Goal: Information Seeking & Learning: Learn about a topic

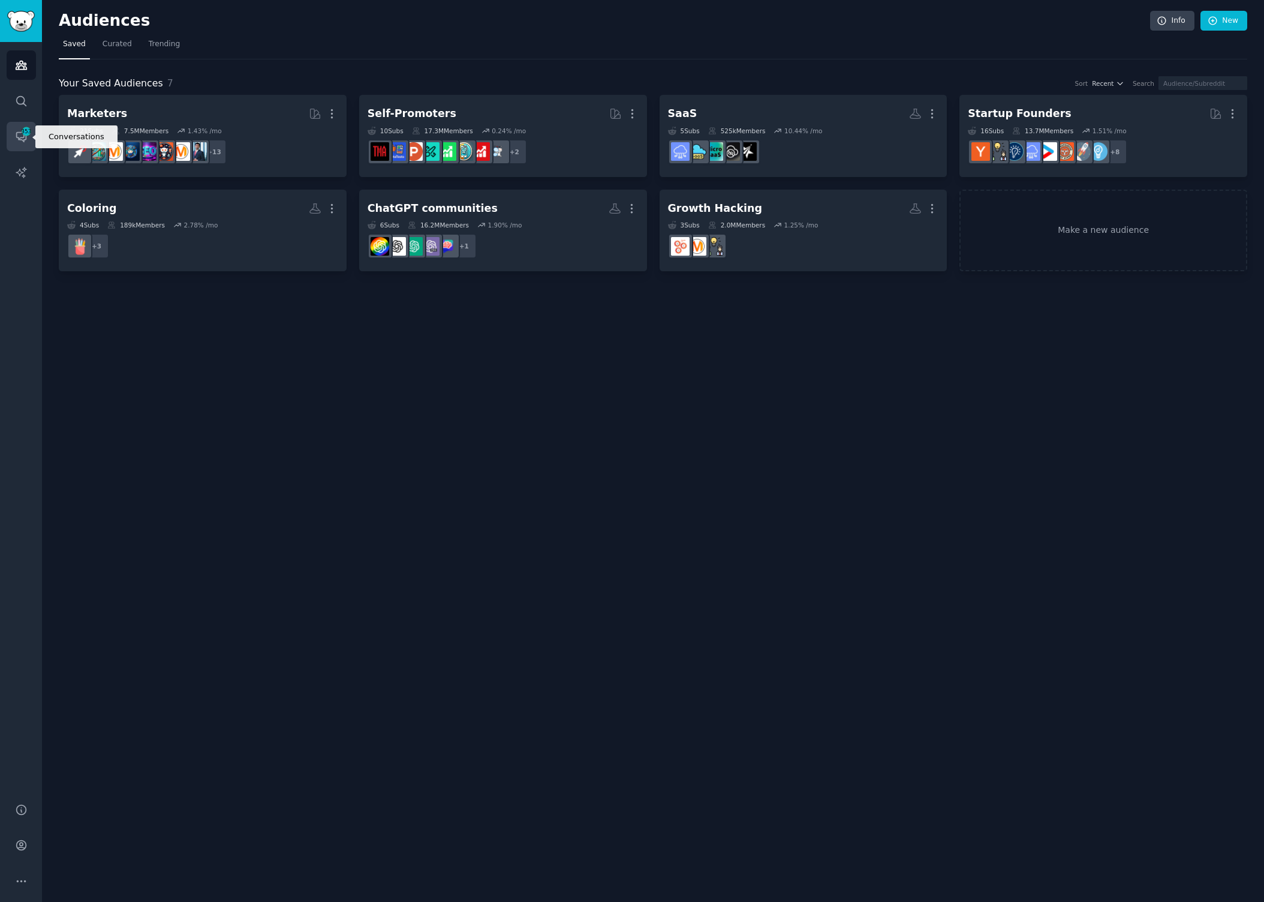
click at [20, 130] on icon "Sidebar" at bounding box center [21, 136] width 13 height 13
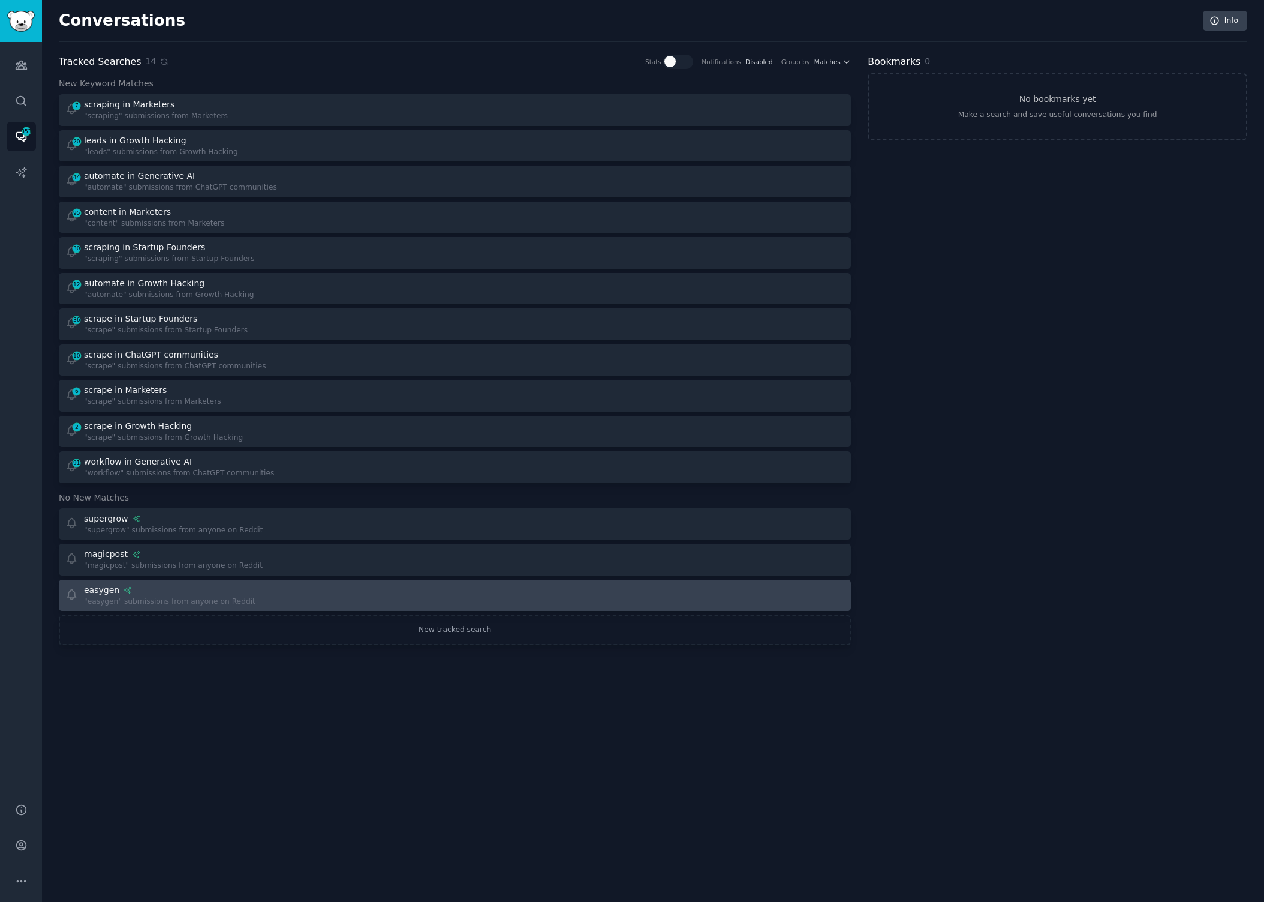
click at [184, 582] on link "easygen "easygen" submissions from anyone on Reddit" at bounding box center [455, 595] width 792 height 32
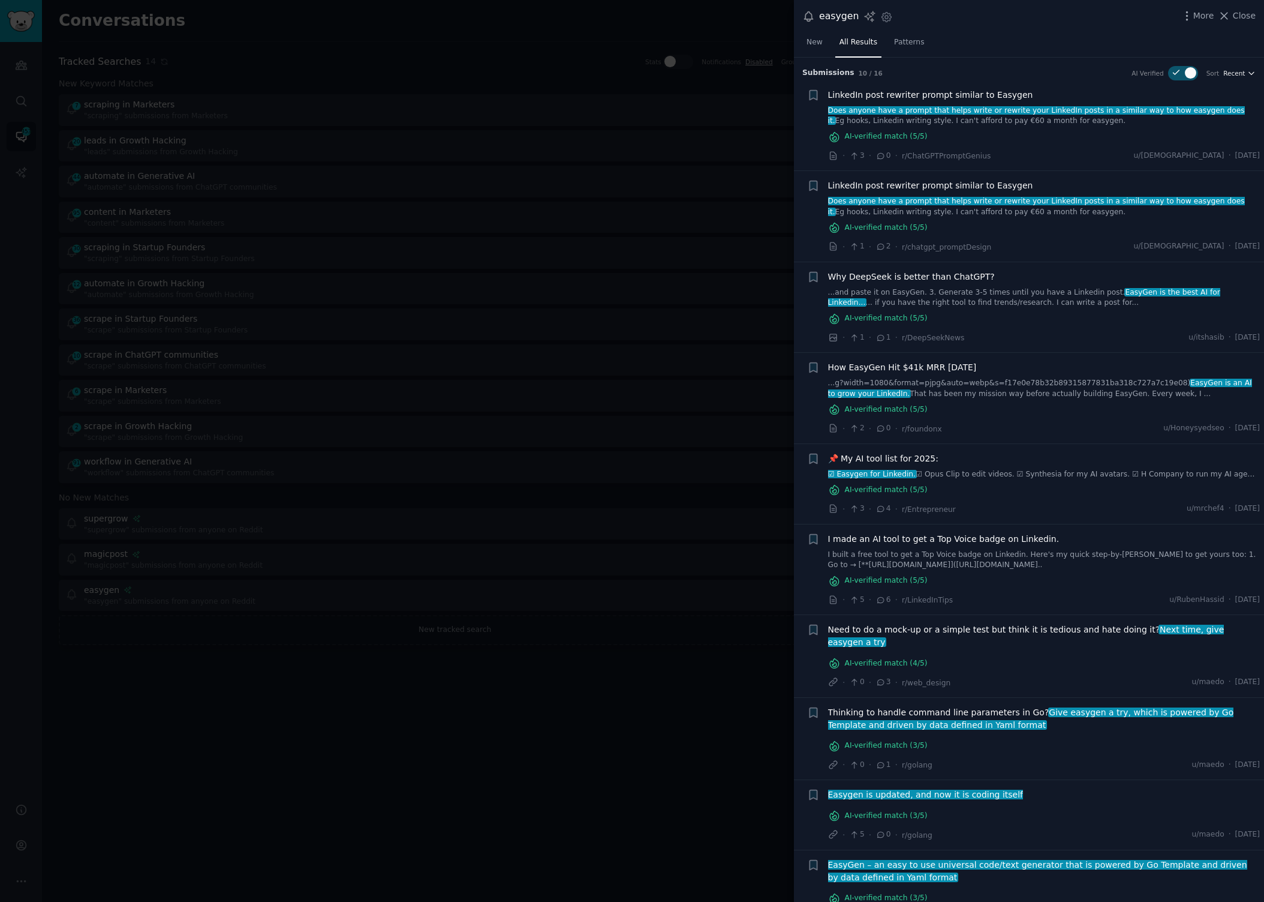
click at [1243, 73] on button "Recent" at bounding box center [1240, 73] width 32 height 8
click at [801, 46] on div "New All Results Patterns" at bounding box center [1029, 45] width 470 height 25
click at [819, 41] on span "New" at bounding box center [815, 42] width 16 height 11
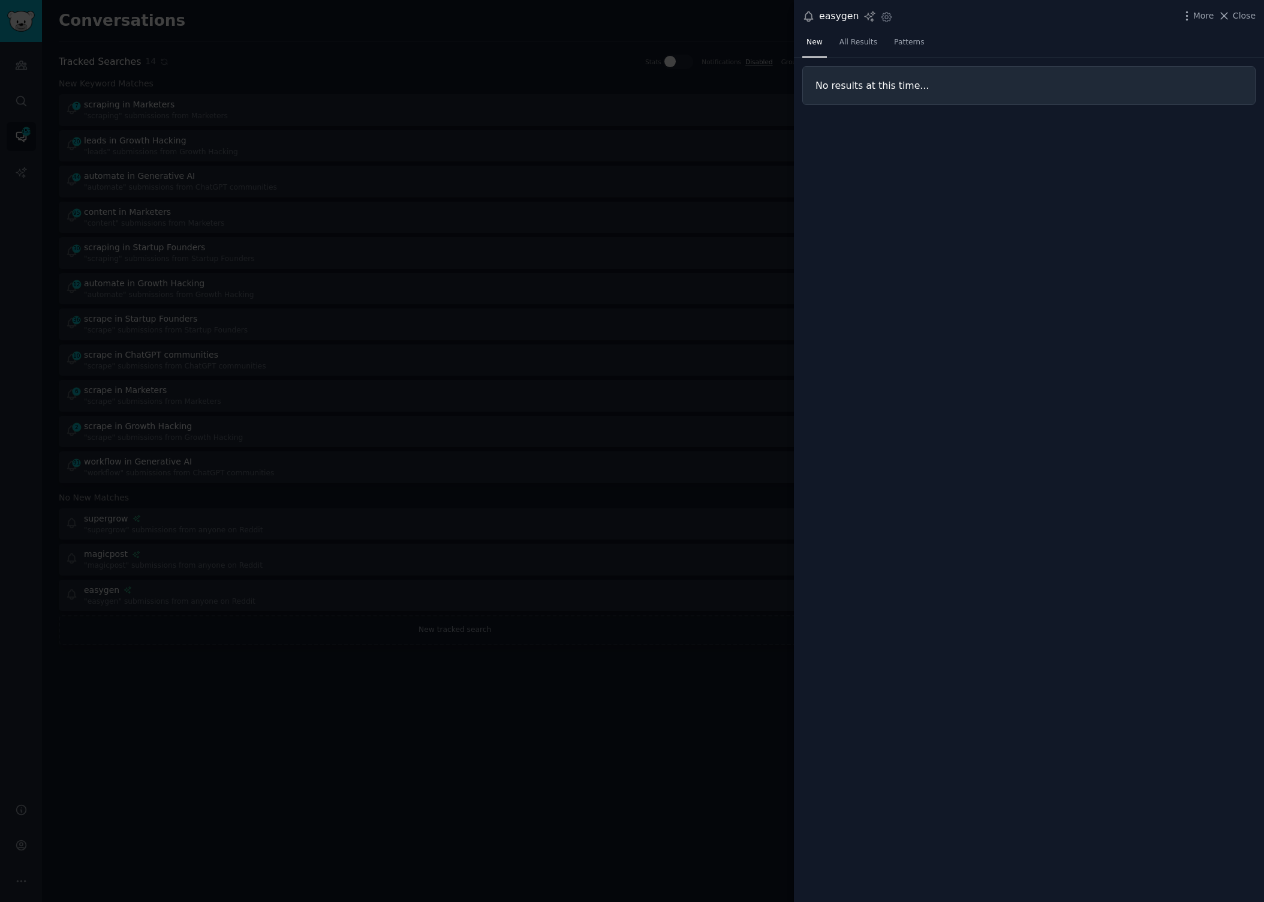
click at [373, 295] on div at bounding box center [632, 451] width 1264 height 902
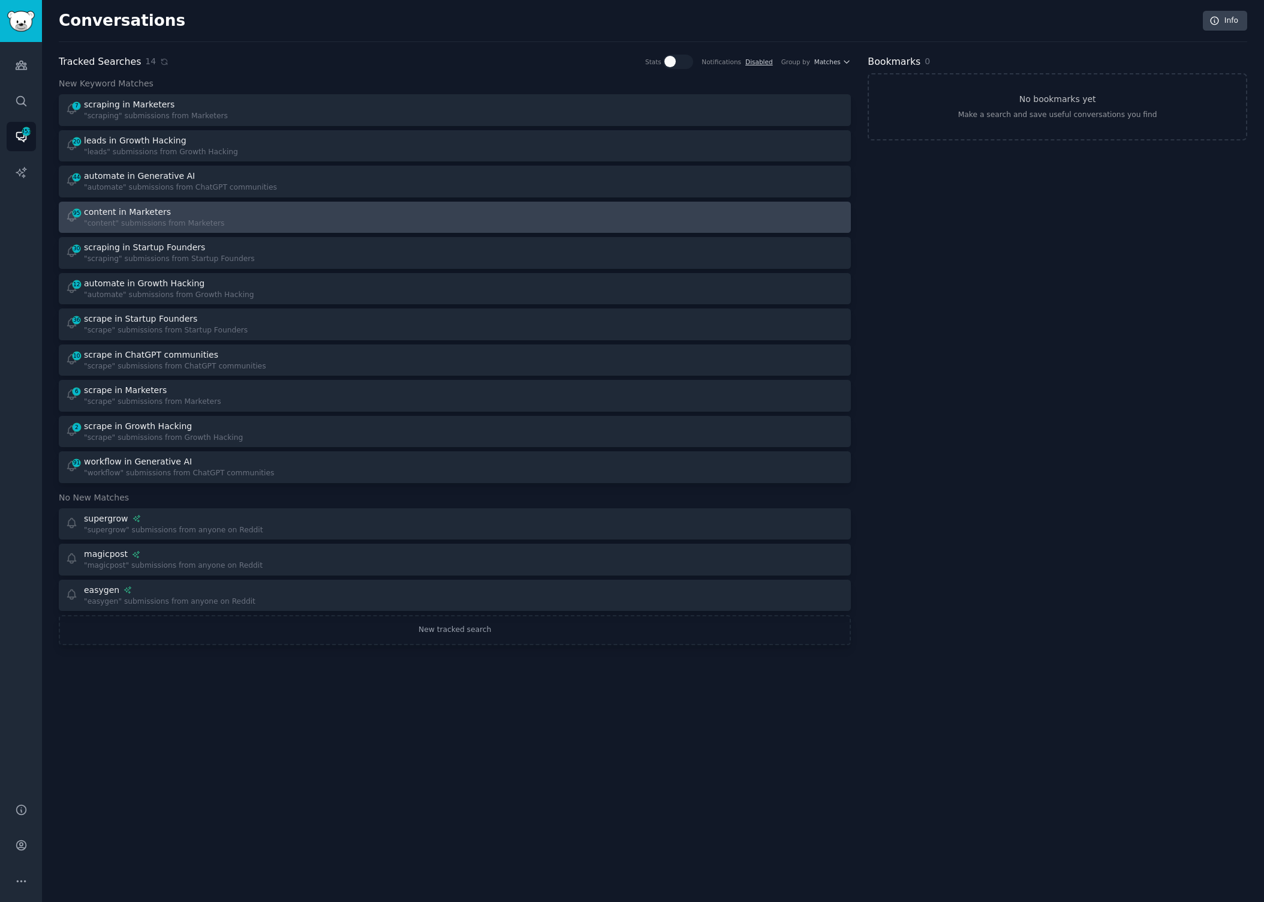
click at [256, 212] on div "95 content in Marketers "content" submissions from Marketers" at bounding box center [256, 217] width 382 height 23
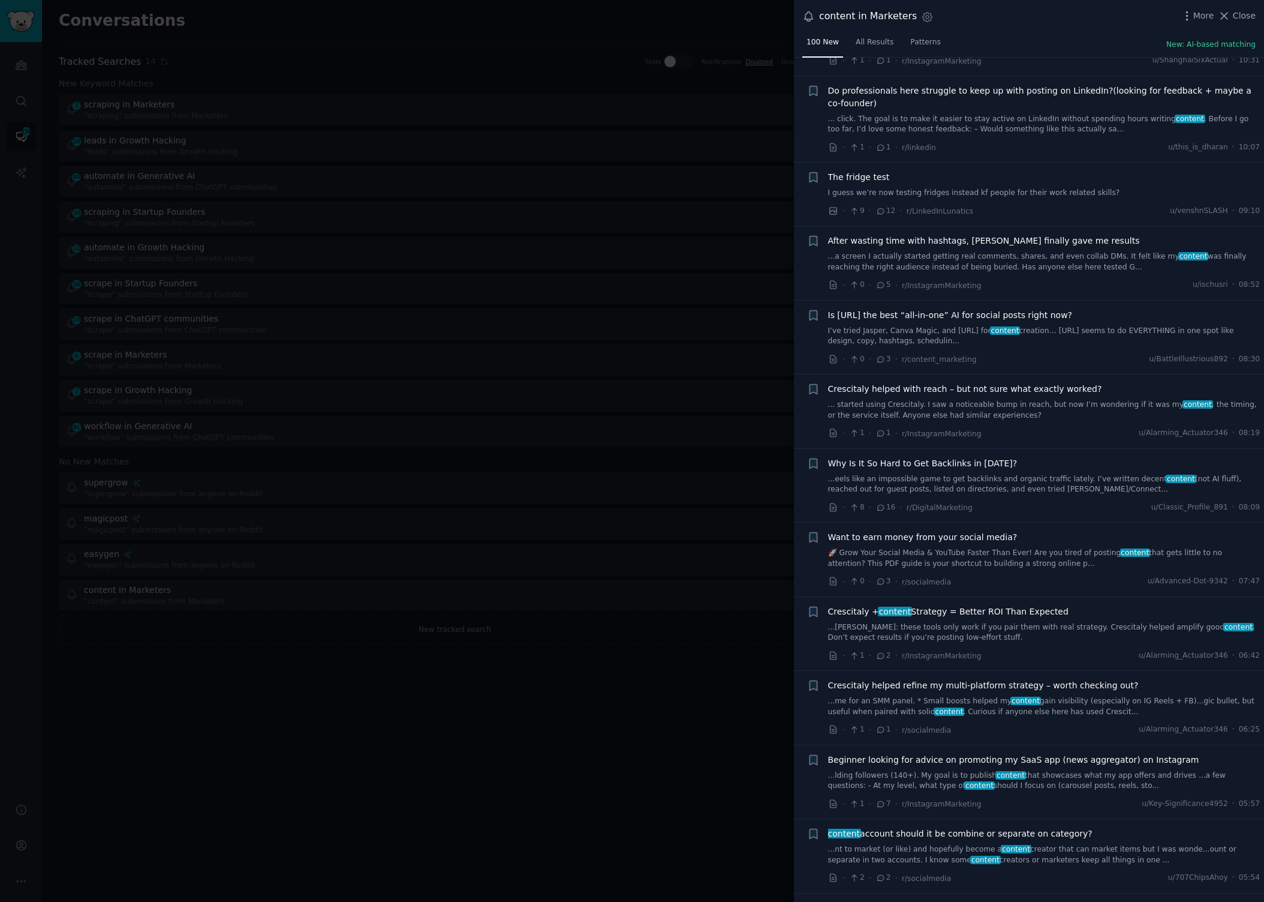
scroll to position [1053, 0]
click at [593, 524] on div at bounding box center [632, 451] width 1264 height 902
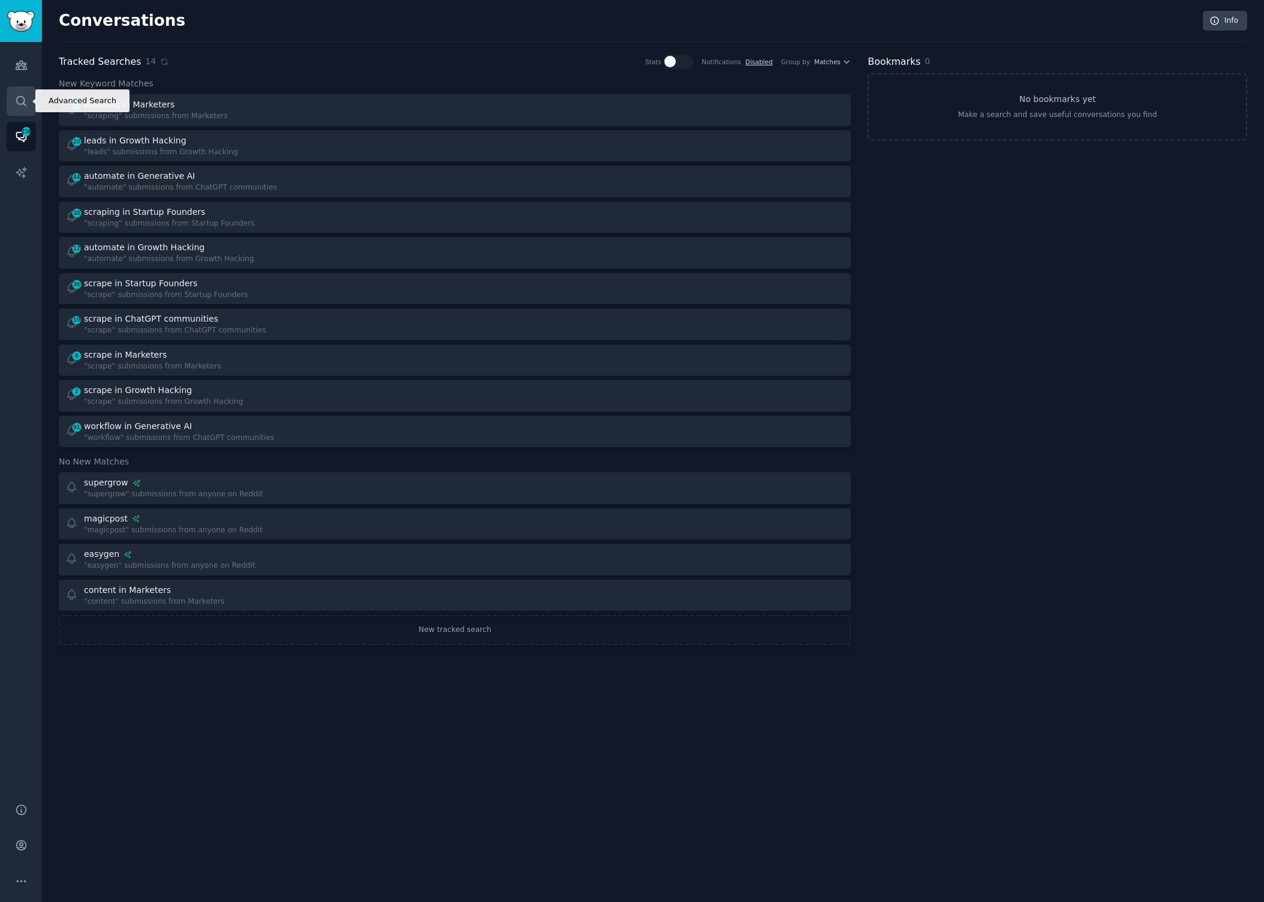
click at [17, 115] on link "Search" at bounding box center [21, 100] width 29 height 29
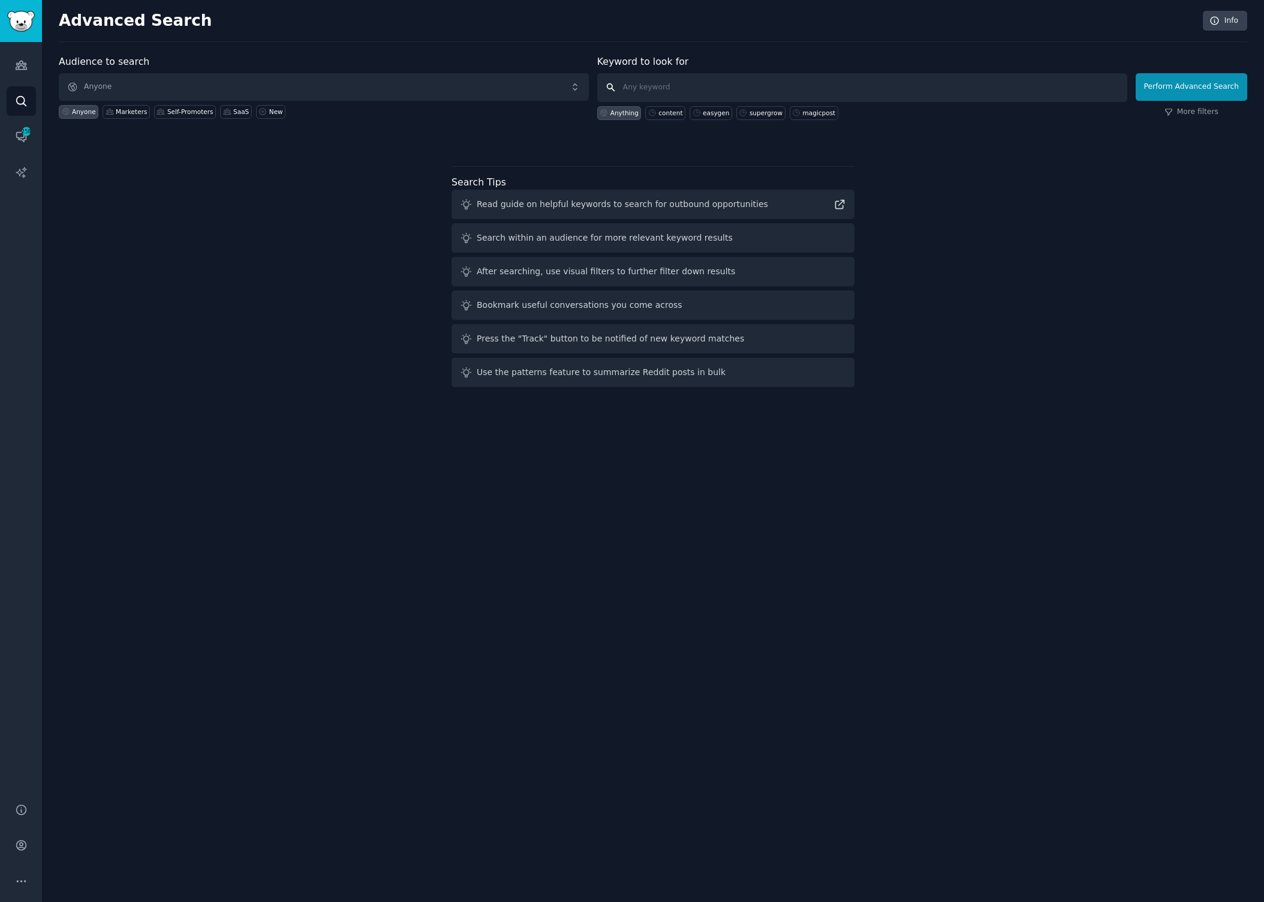
click at [711, 84] on input "text" at bounding box center [862, 87] width 530 height 29
type input "linkedin content"
click button "Perform Advanced Search" at bounding box center [1192, 87] width 112 height 28
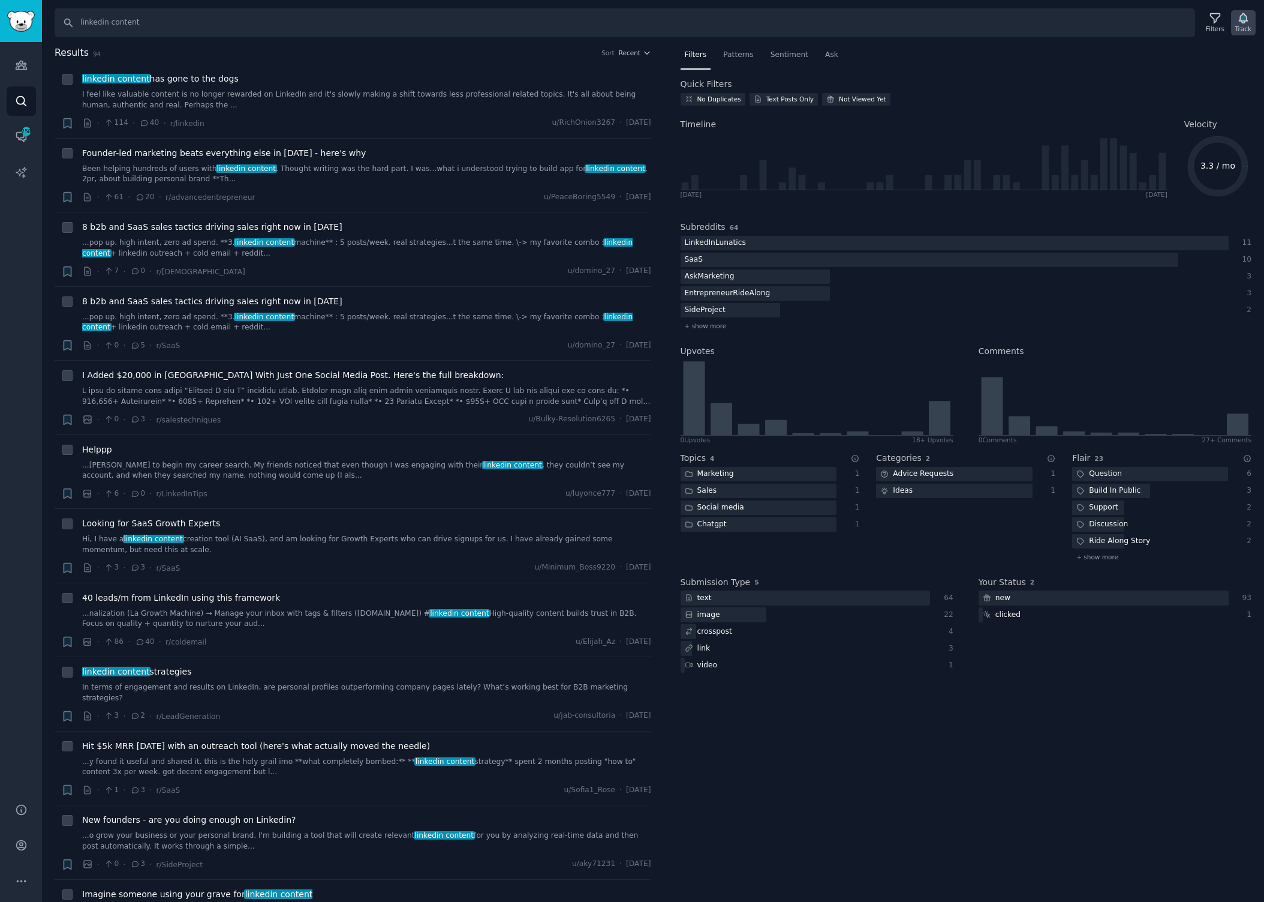
click at [1244, 23] on icon "button" at bounding box center [1243, 19] width 8 height 10
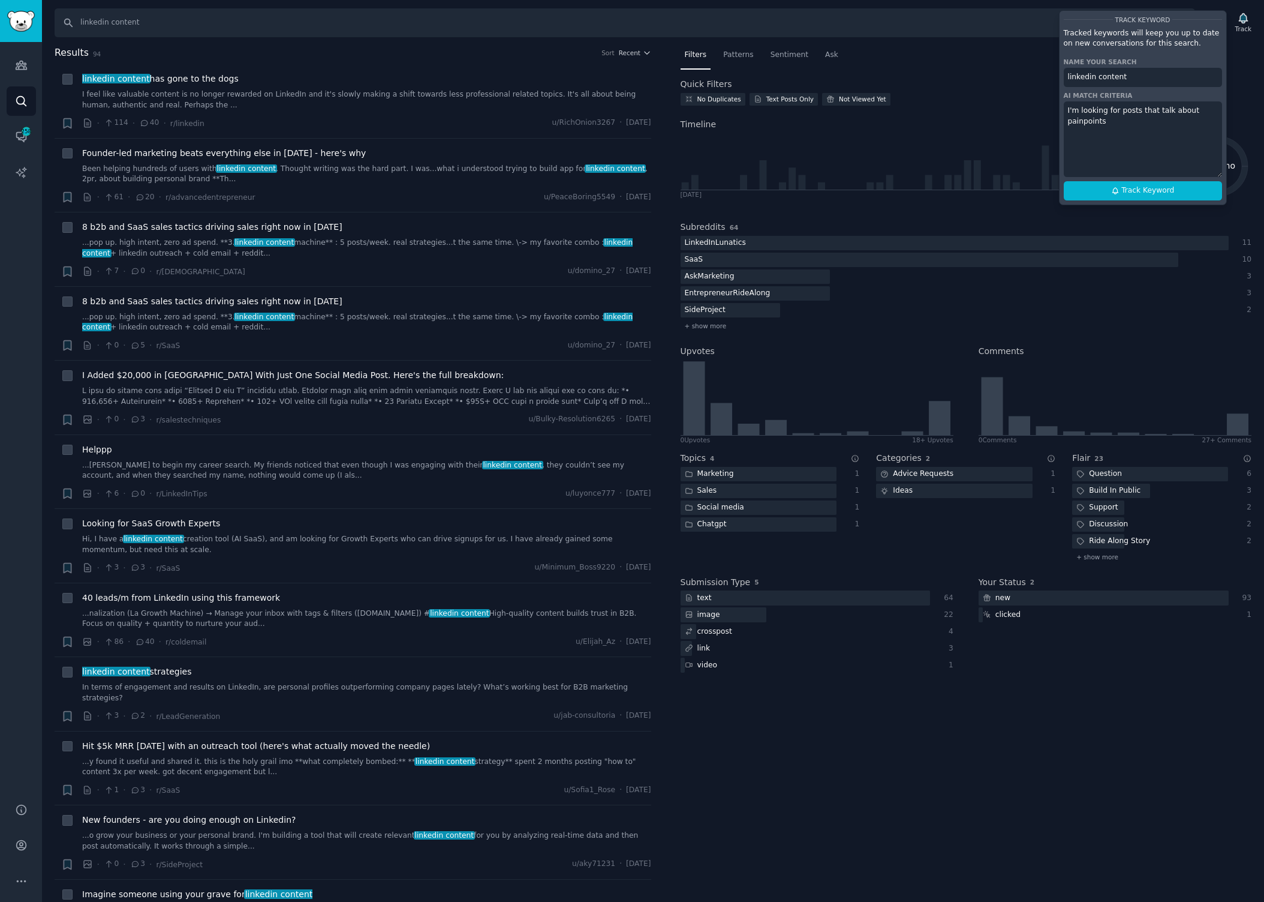
drag, startPoint x: 1133, startPoint y: 124, endPoint x: 1047, endPoint y: 109, distance: 86.5
click at [1047, 109] on div "Search linkedin content Filters Track Track Keyword Tracked keywords will keep …" at bounding box center [653, 451] width 1223 height 902
type textarea "I'm looking for posts that talk about painpoints"
drag, startPoint x: 1171, startPoint y: 122, endPoint x: 1183, endPoint y: 151, distance: 31.7
click at [1183, 151] on textarea "I'm the founder of a tool that helps users create linkedIn posts using AI, the …" at bounding box center [1143, 139] width 158 height 76
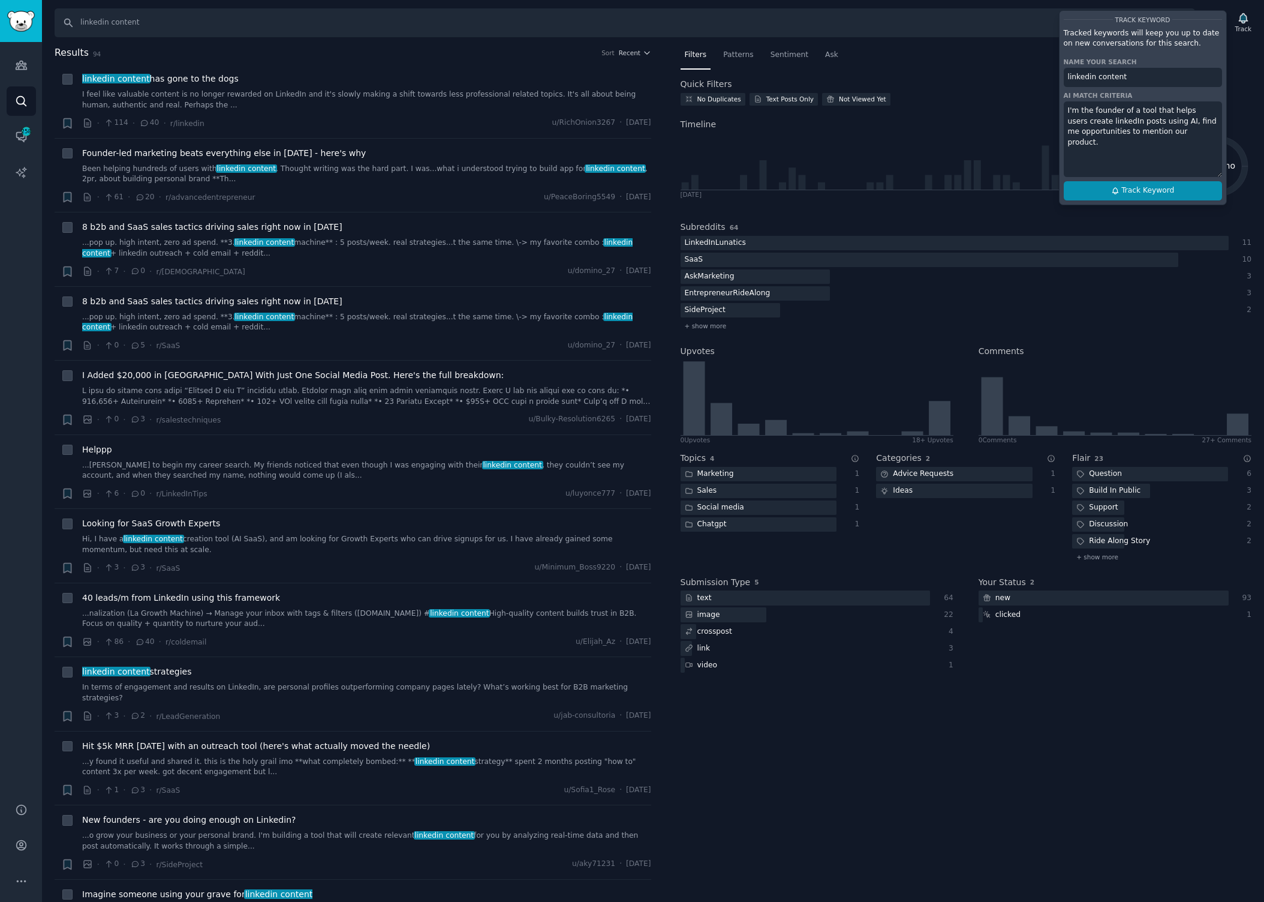
type textarea "I'm the founder of a tool that helps users create linkedIn posts using AI, find…"
click at [1136, 193] on span "Track Keyword" at bounding box center [1148, 190] width 53 height 11
type input "linkedin content"
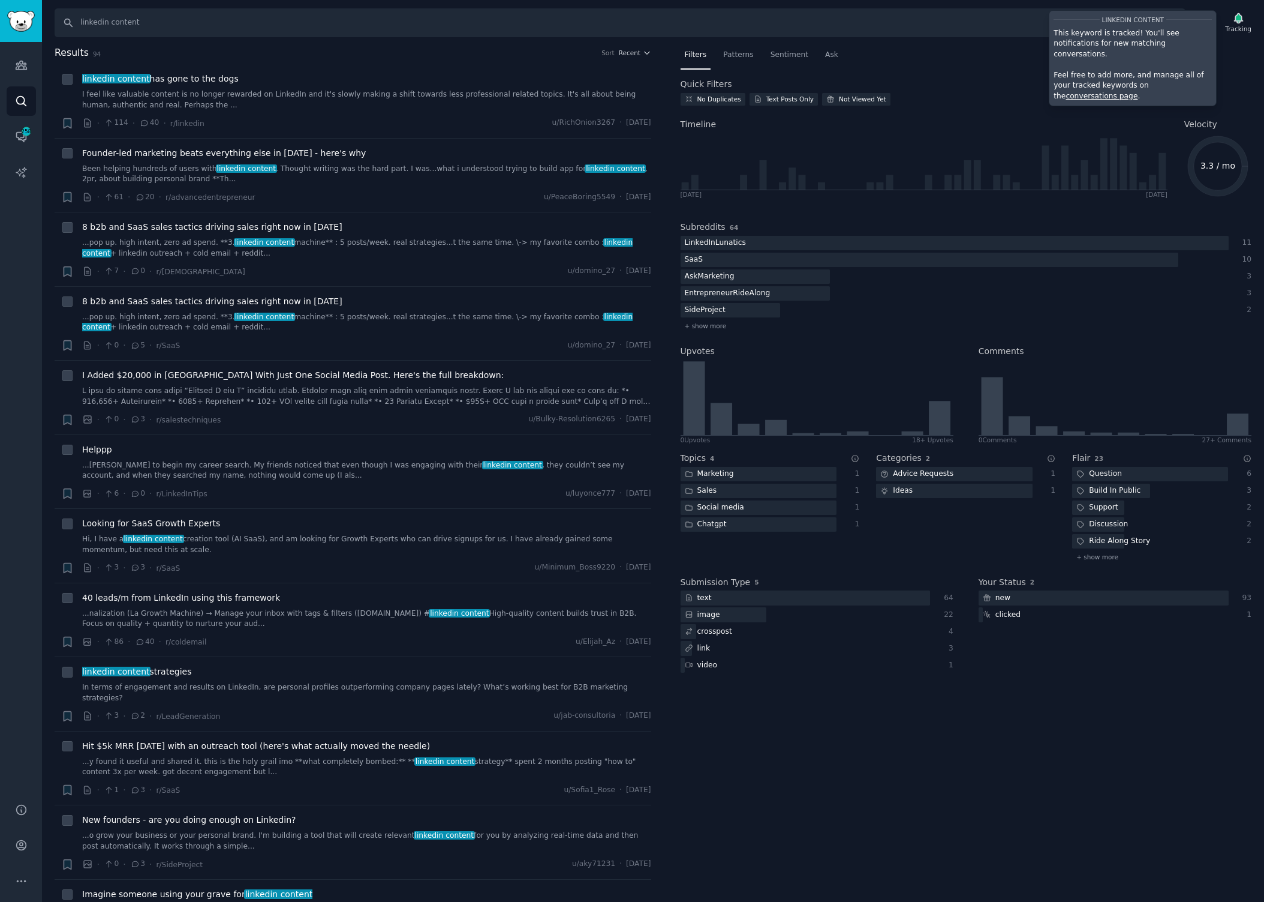
click at [1242, 59] on nav "Filters Patterns Sentiment Ask" at bounding box center [967, 58] width 572 height 25
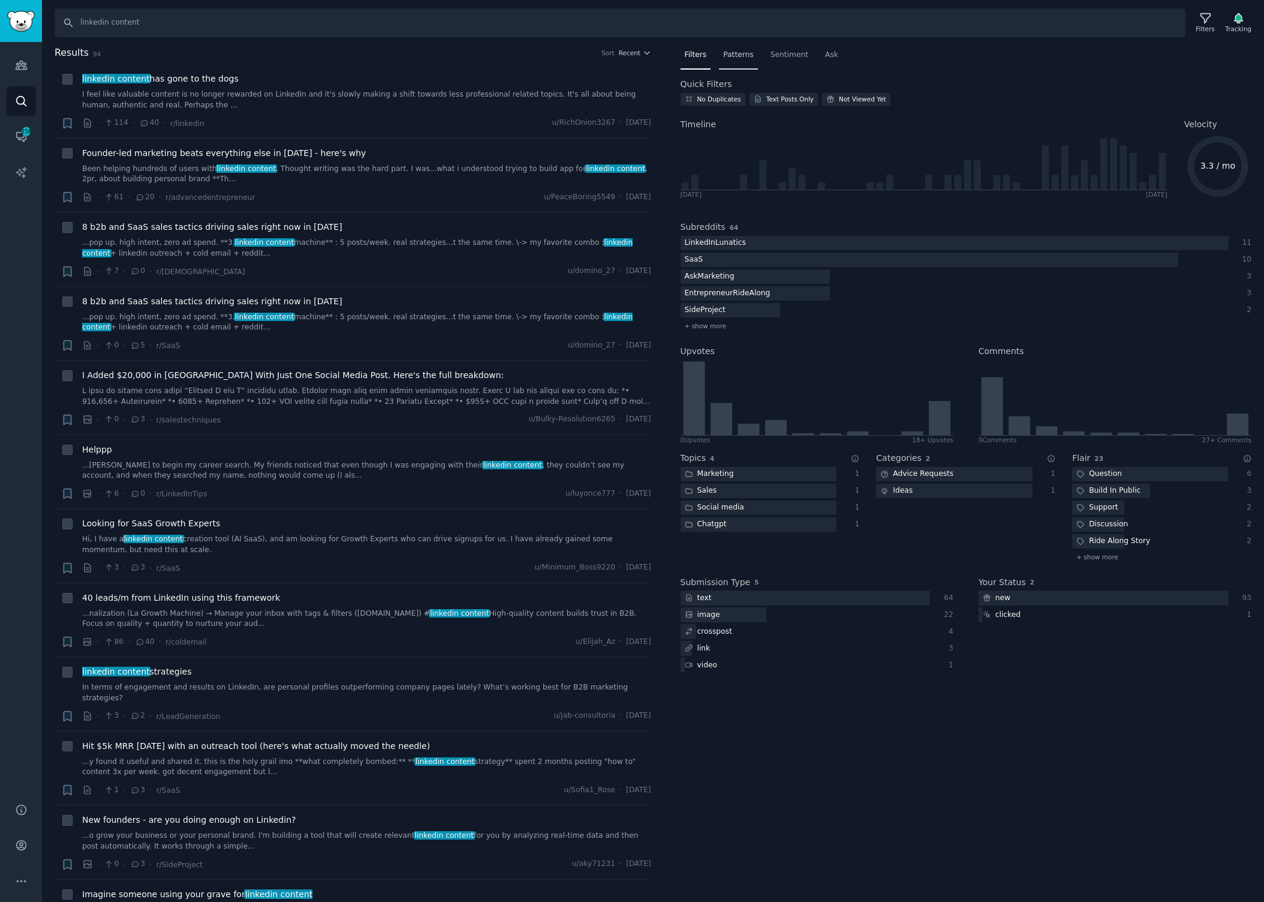
click at [739, 57] on span "Patterns" at bounding box center [738, 55] width 30 height 11
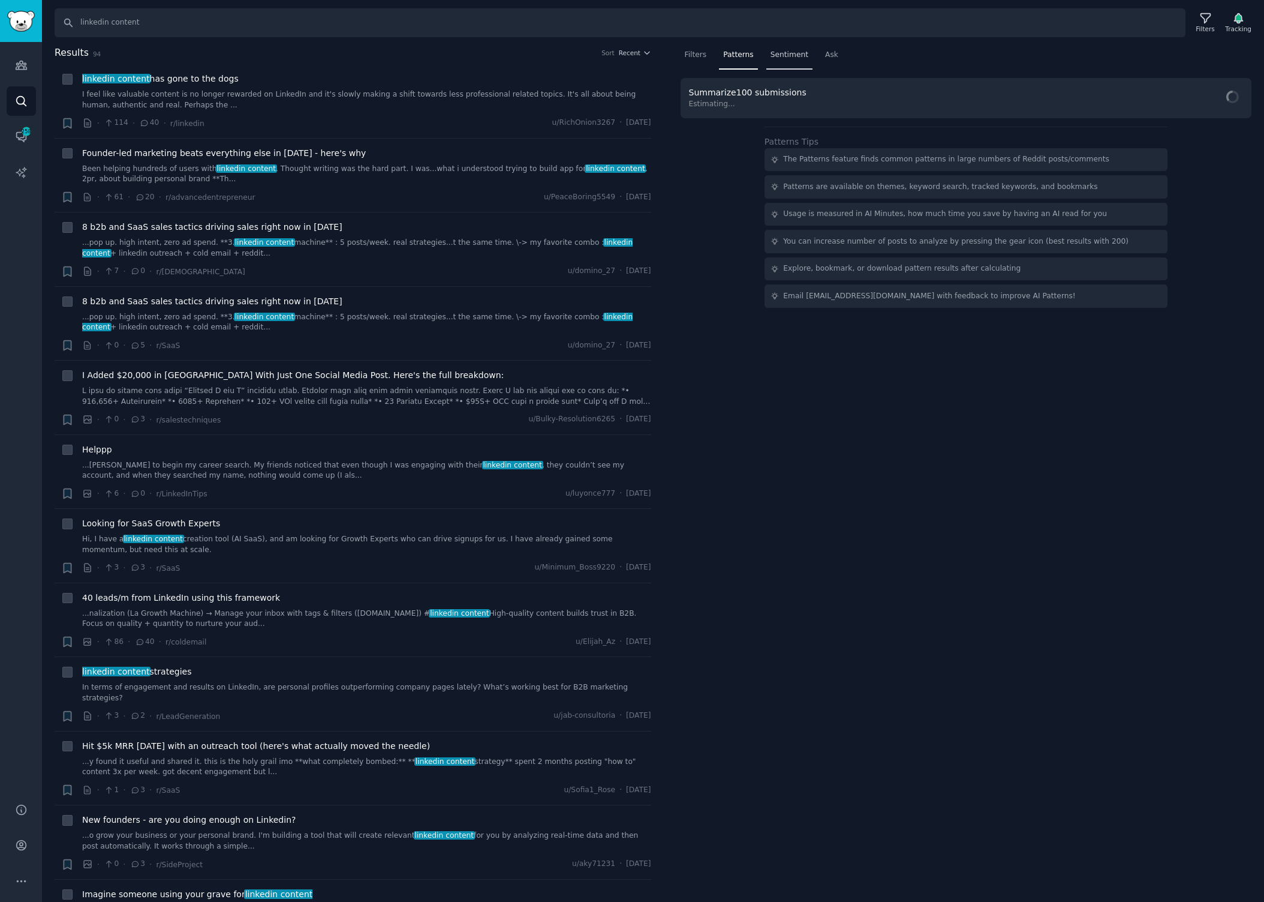
click at [790, 56] on span "Sentiment" at bounding box center [790, 55] width 38 height 11
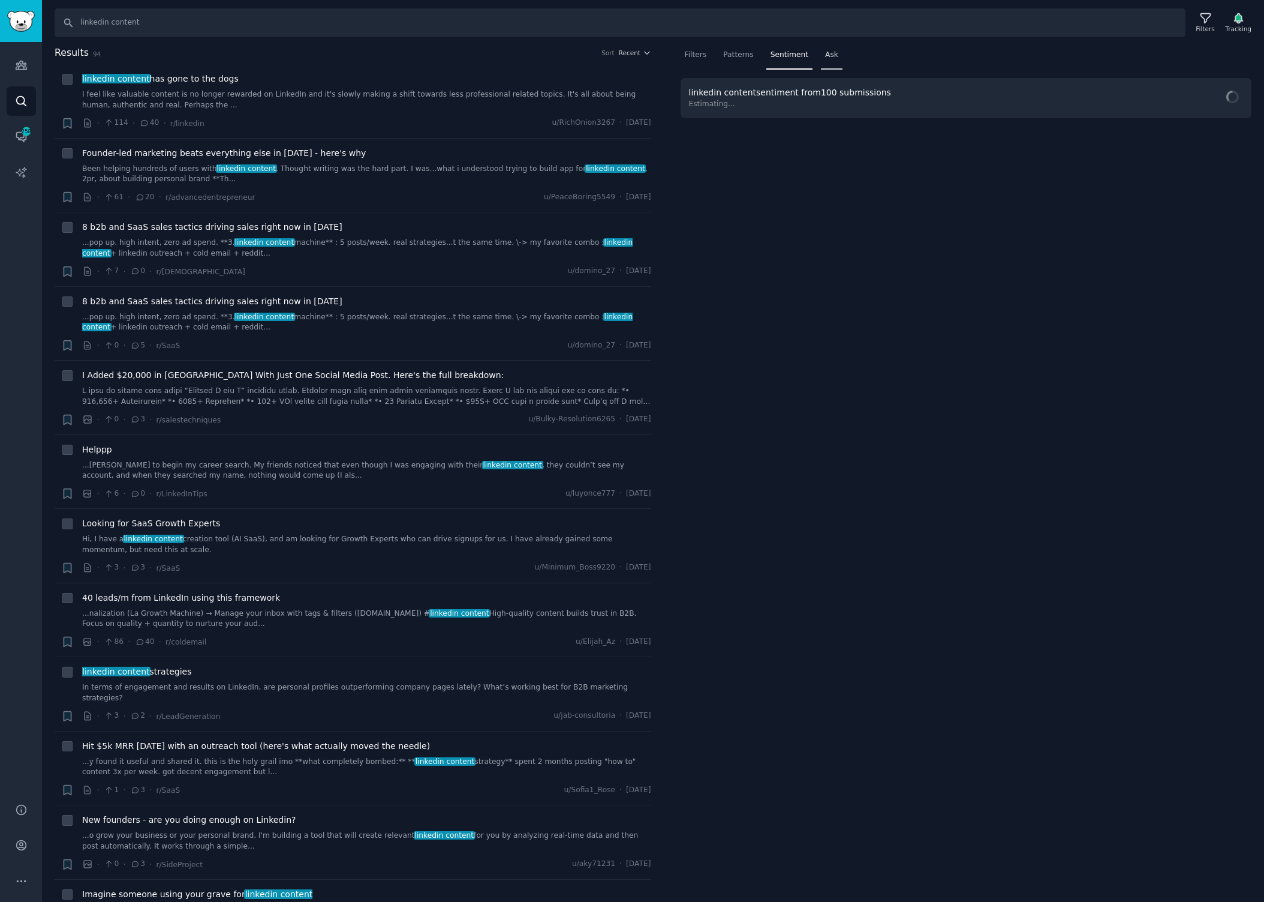
click at [830, 56] on span "Ask" at bounding box center [831, 55] width 13 height 11
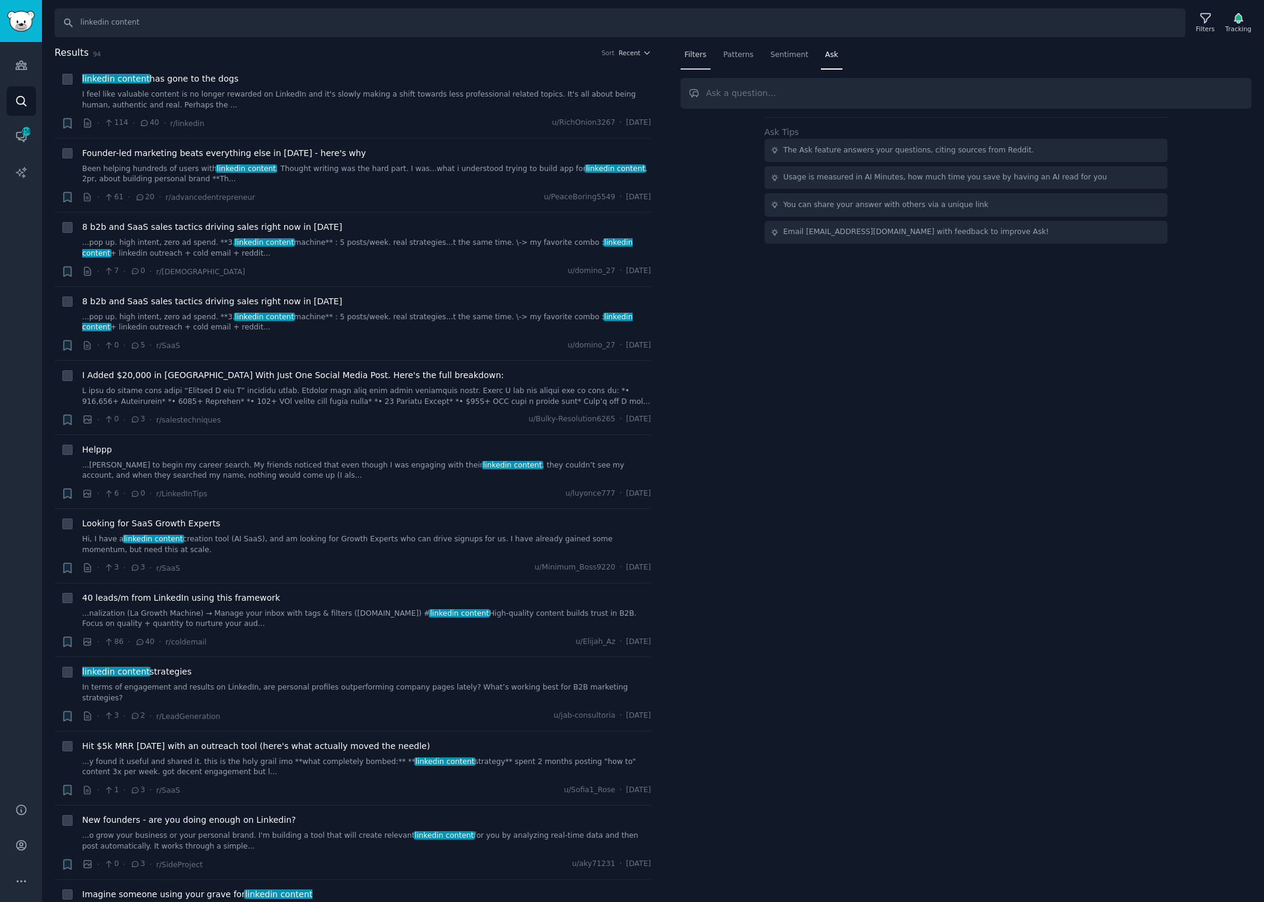
click at [698, 50] on span "Filters" at bounding box center [696, 55] width 22 height 11
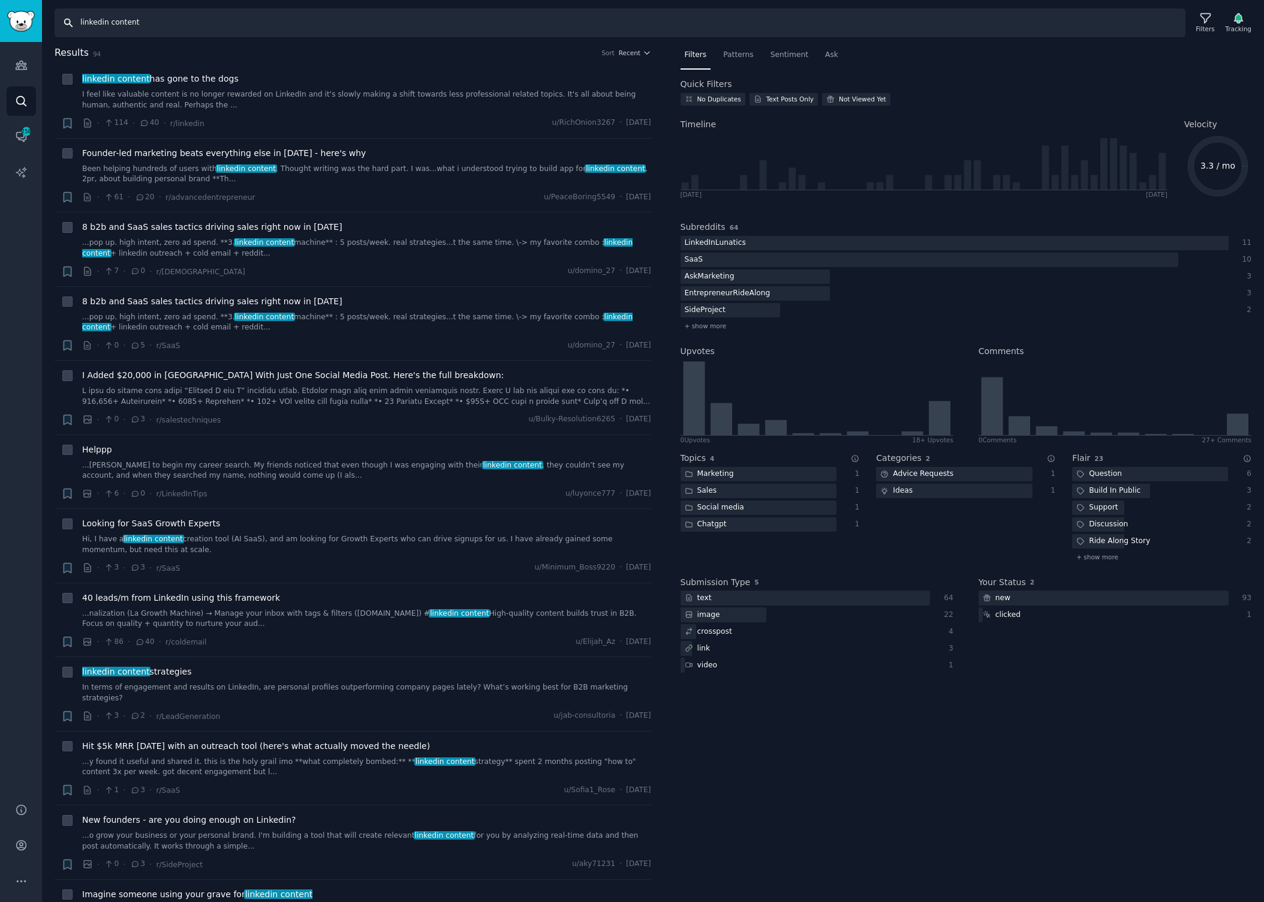
click at [88, 22] on input "linkedin content" at bounding box center [620, 22] width 1131 height 29
click at [122, 24] on input "linkedin content" at bounding box center [620, 22] width 1131 height 29
type input "linkedin post ideas"
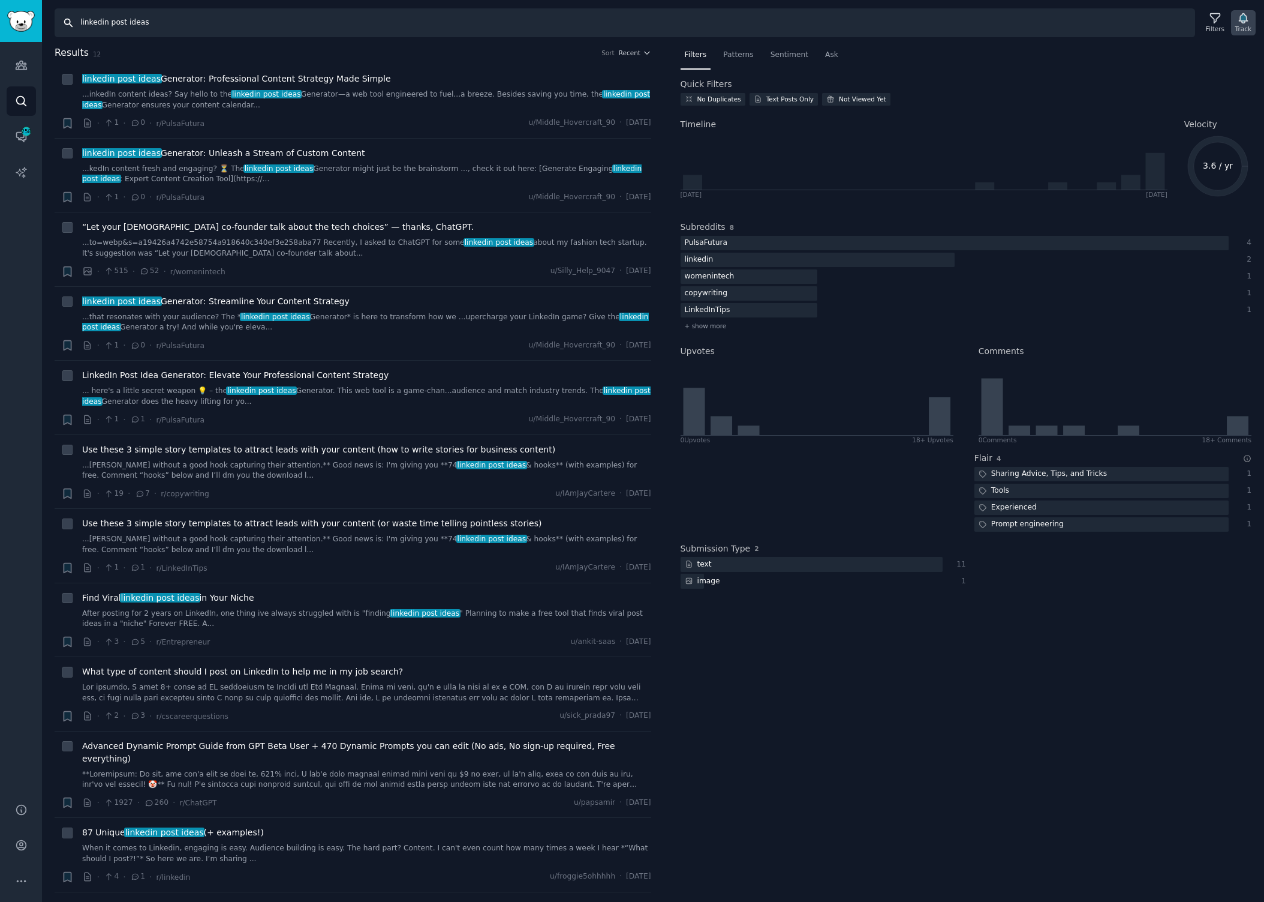
click at [1241, 25] on div "Track" at bounding box center [1244, 29] width 16 height 8
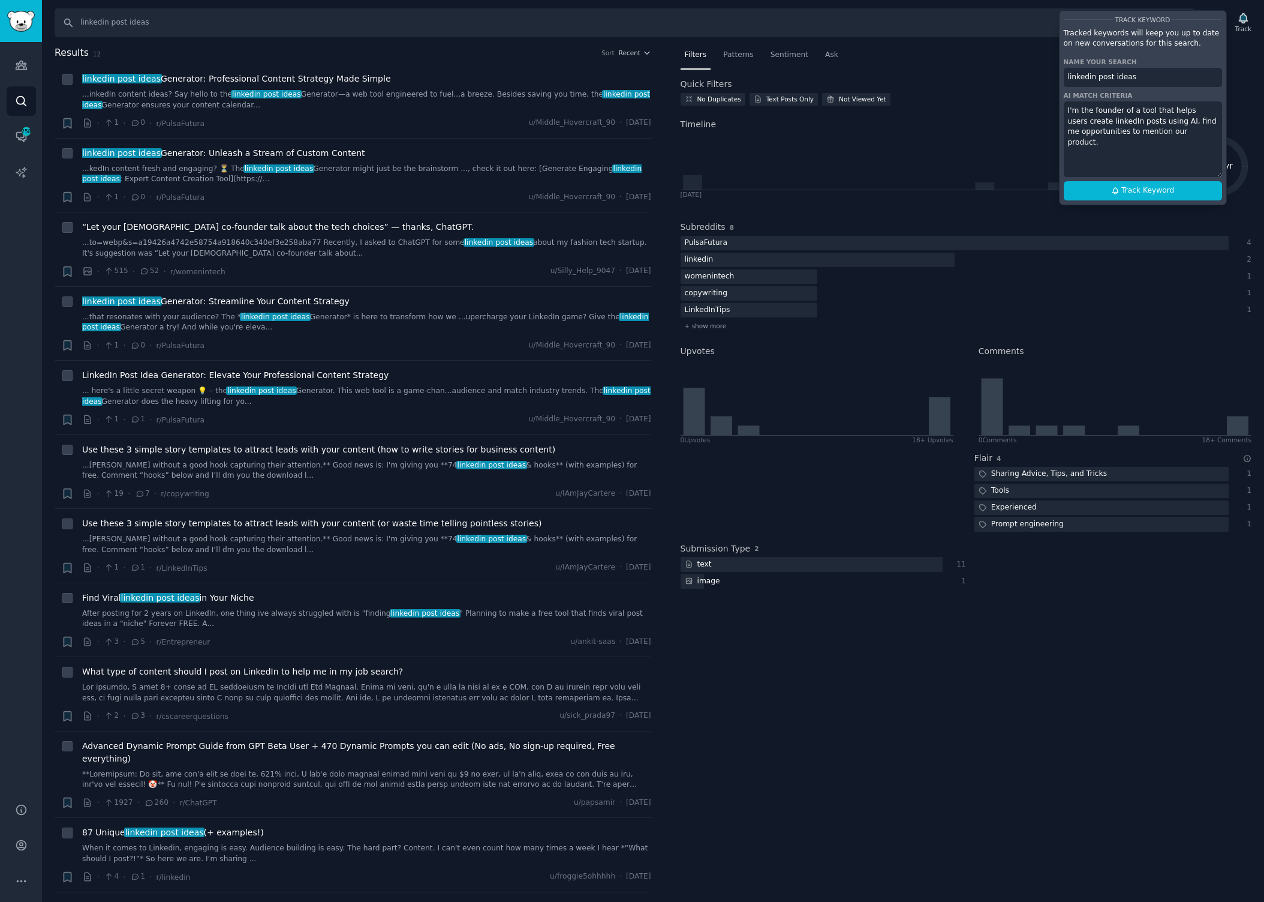
click at [1095, 127] on textarea "I'm the founder of a tool that helps users create linkedIn posts using AI, find…" at bounding box center [1143, 139] width 158 height 76
click at [1140, 193] on span "Track Keyword" at bounding box center [1148, 190] width 53 height 11
type input "linkedin post ideas"
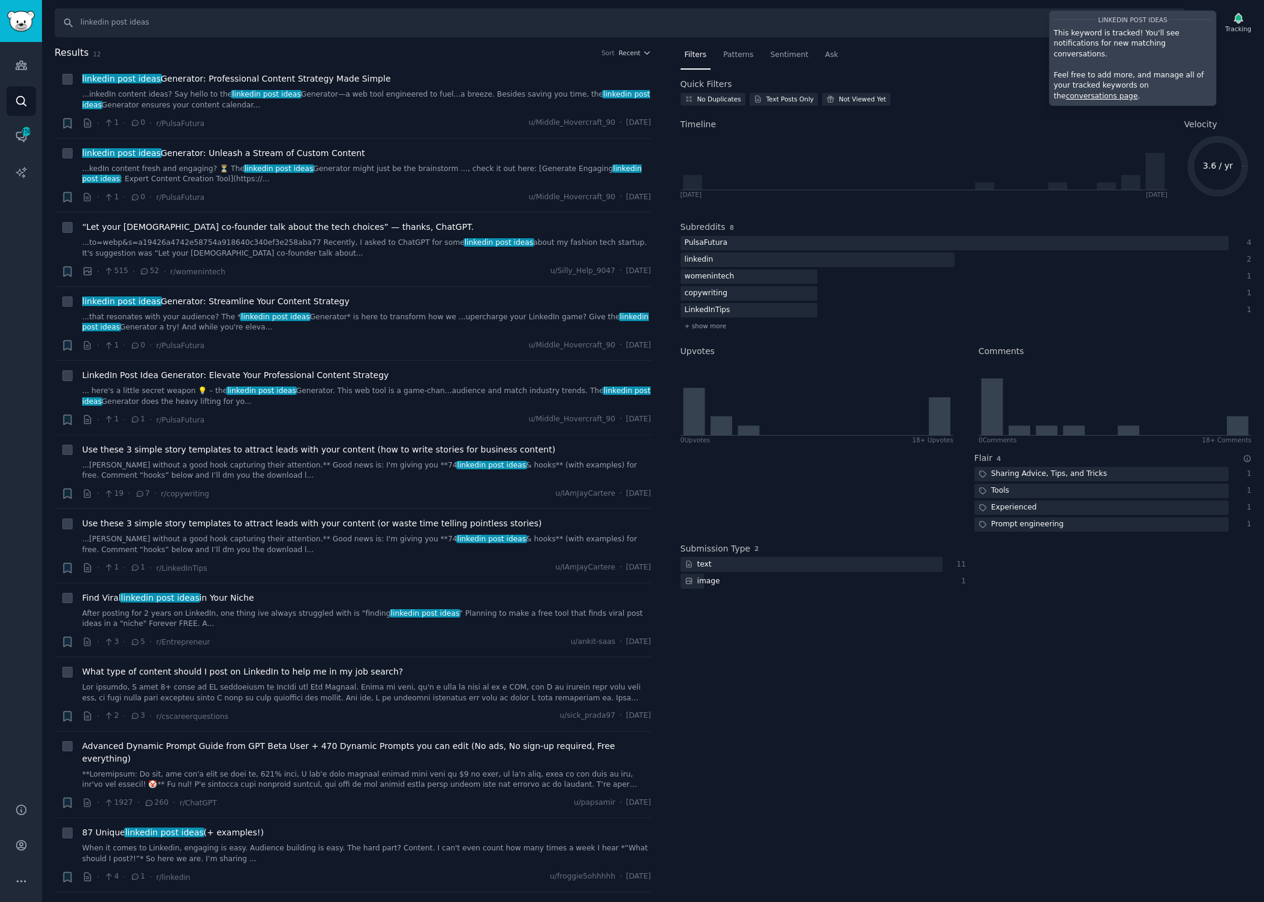
click at [1026, 94] on div "No Duplicates Text Posts Only Not Viewed Yet" at bounding box center [967, 101] width 572 height 17
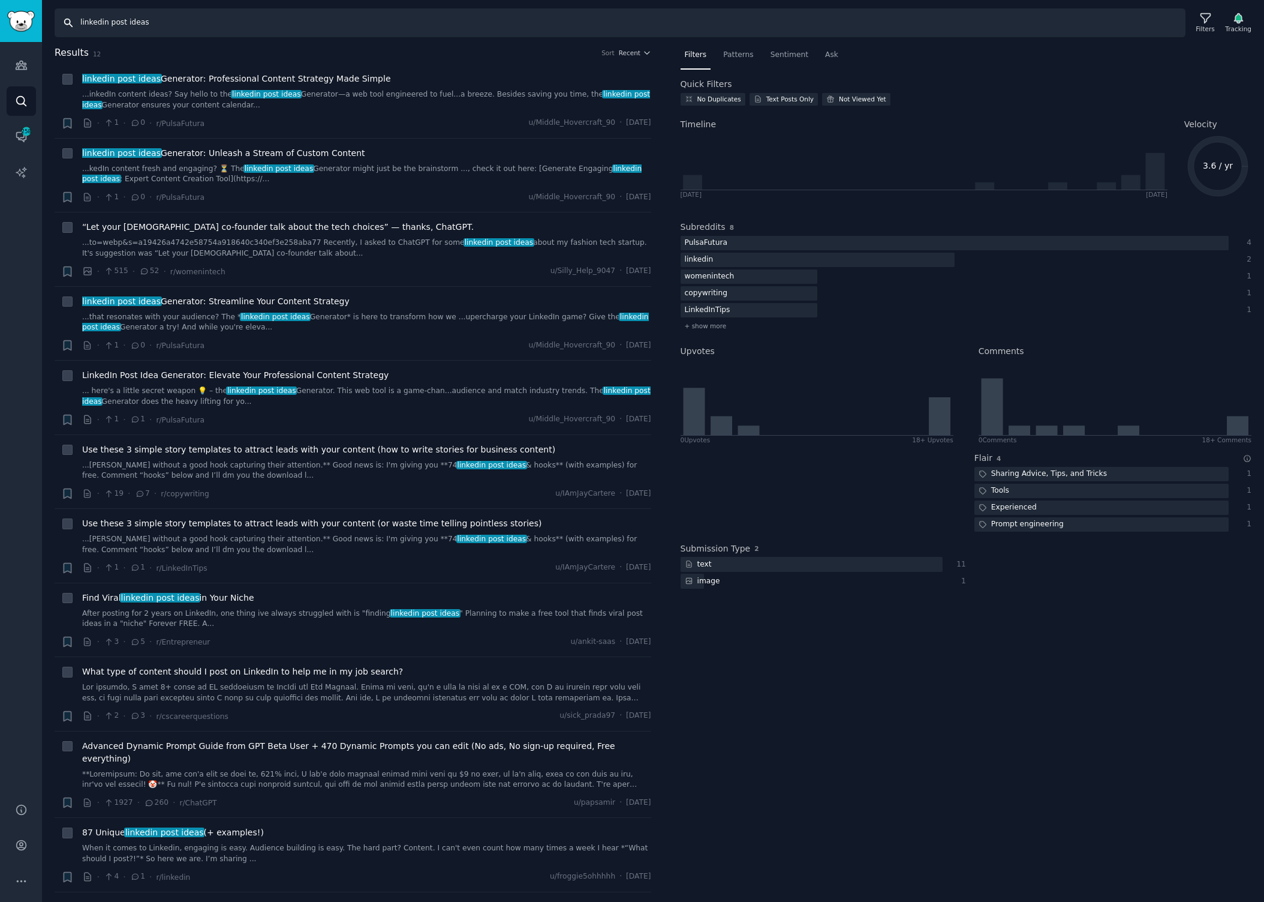
drag, startPoint x: 108, startPoint y: 22, endPoint x: 154, endPoint y: 26, distance: 45.8
click at [154, 26] on input "linkedin post ideas" at bounding box center [620, 22] width 1131 height 29
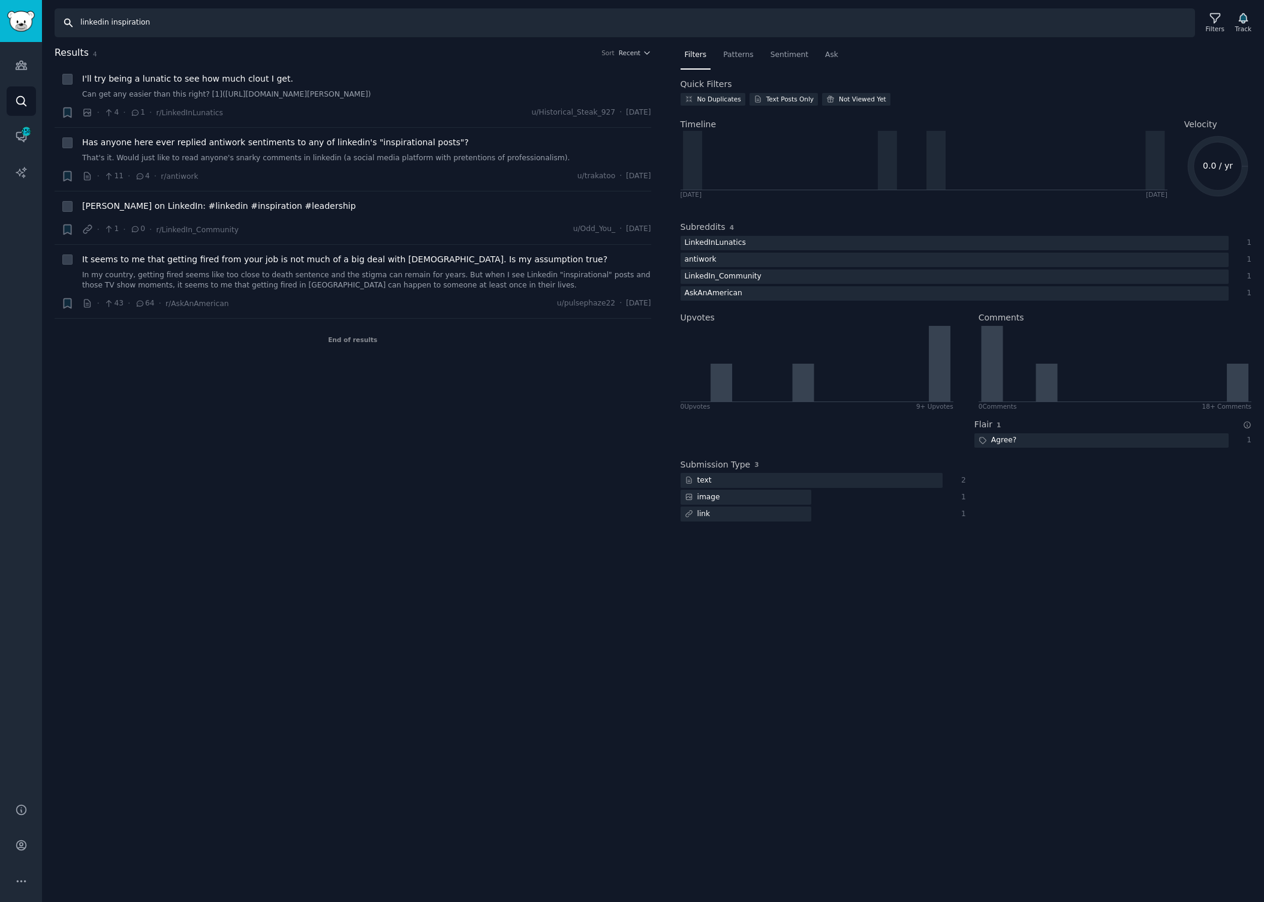
click at [141, 22] on input "linkedin inspiration" at bounding box center [625, 22] width 1141 height 29
type input "linkedin personal brand"
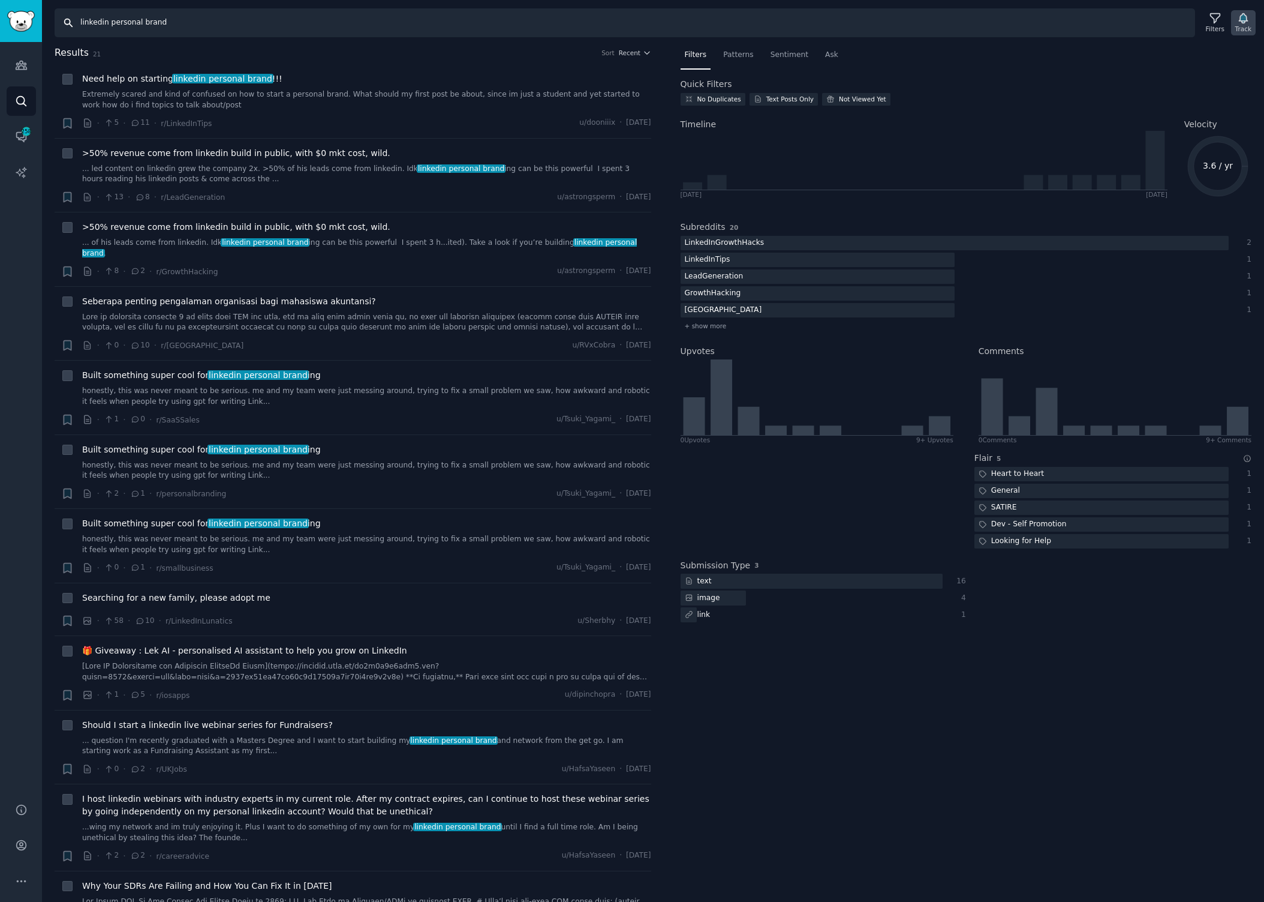
click at [1242, 23] on icon "button" at bounding box center [1243, 19] width 8 height 10
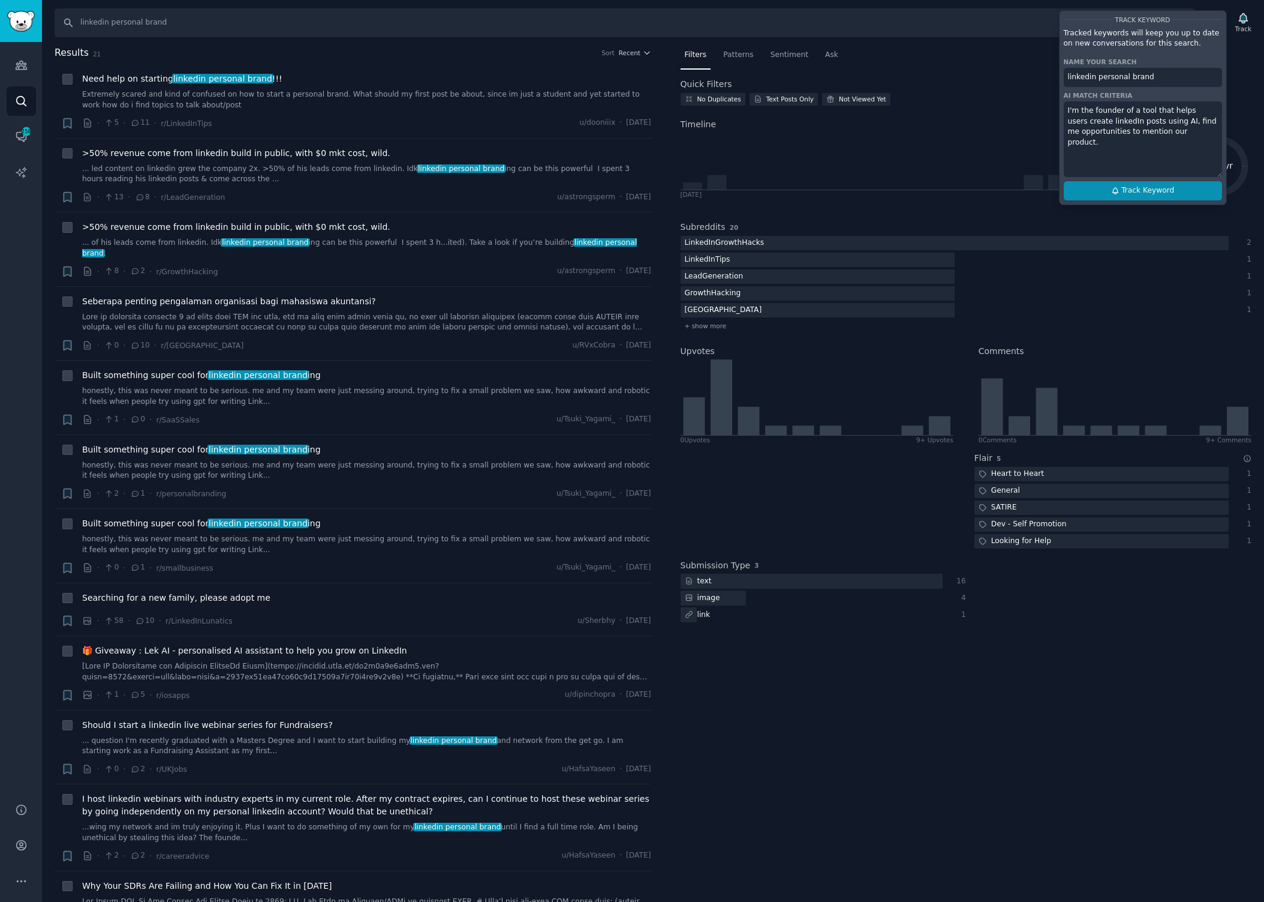
click at [1139, 188] on span "Track Keyword" at bounding box center [1148, 190] width 53 height 11
type input "linkedin personal brand"
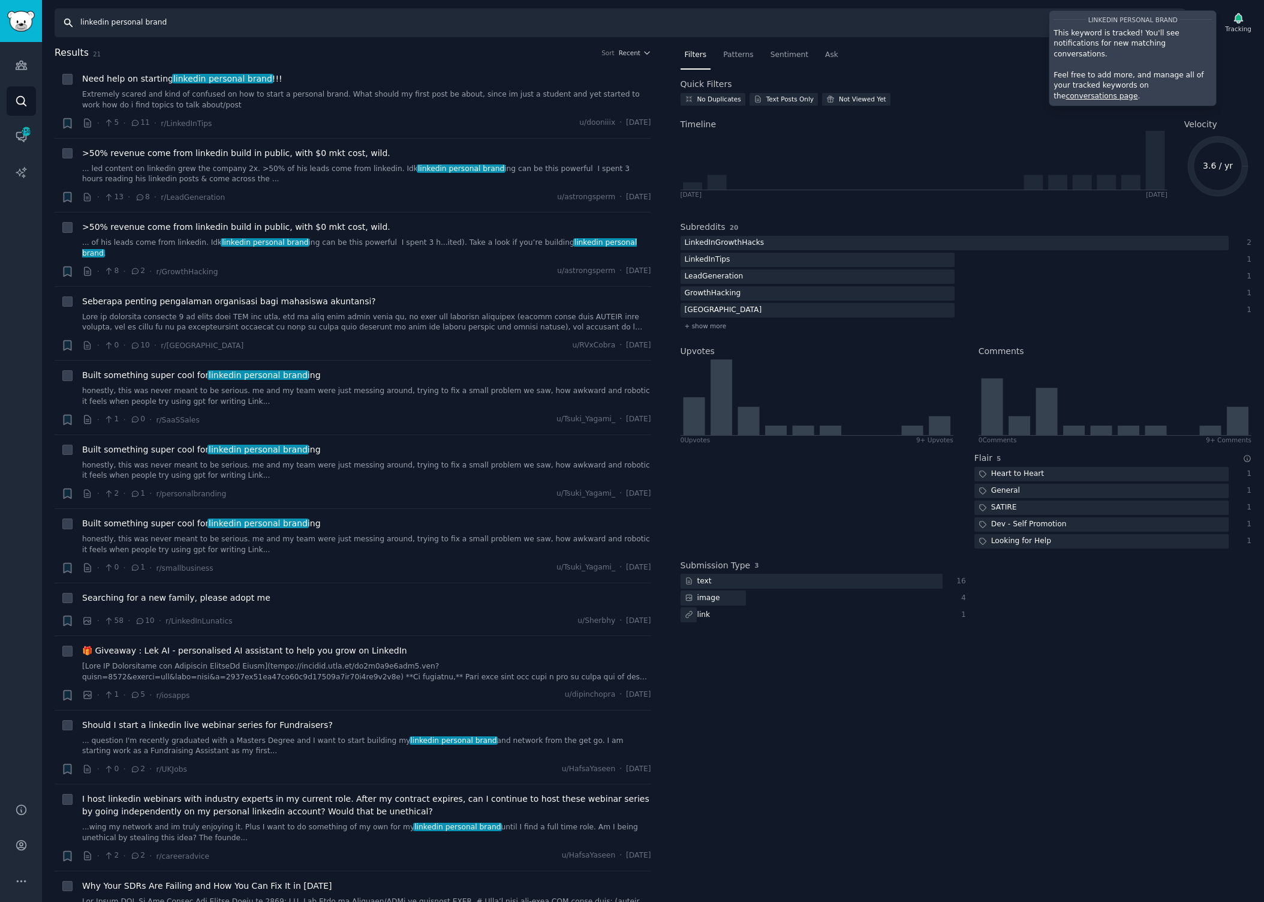
click at [86, 25] on input "linkedin personal brand" at bounding box center [620, 22] width 1131 height 29
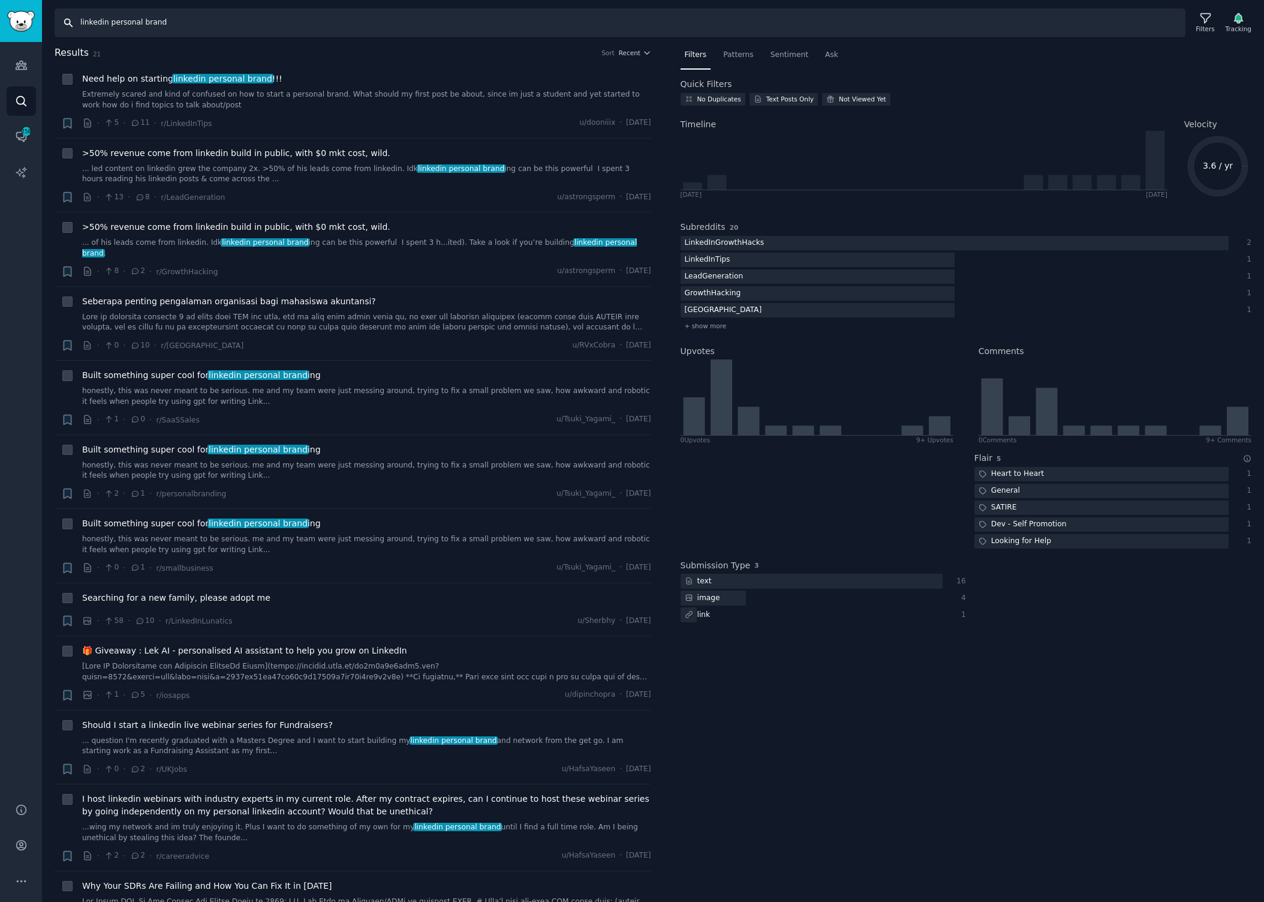
click at [86, 25] on input "linkedin personal brand" at bounding box center [620, 22] width 1131 height 29
click at [203, 20] on input "X personal brand" at bounding box center [620, 22] width 1131 height 29
type input "X personal brand"
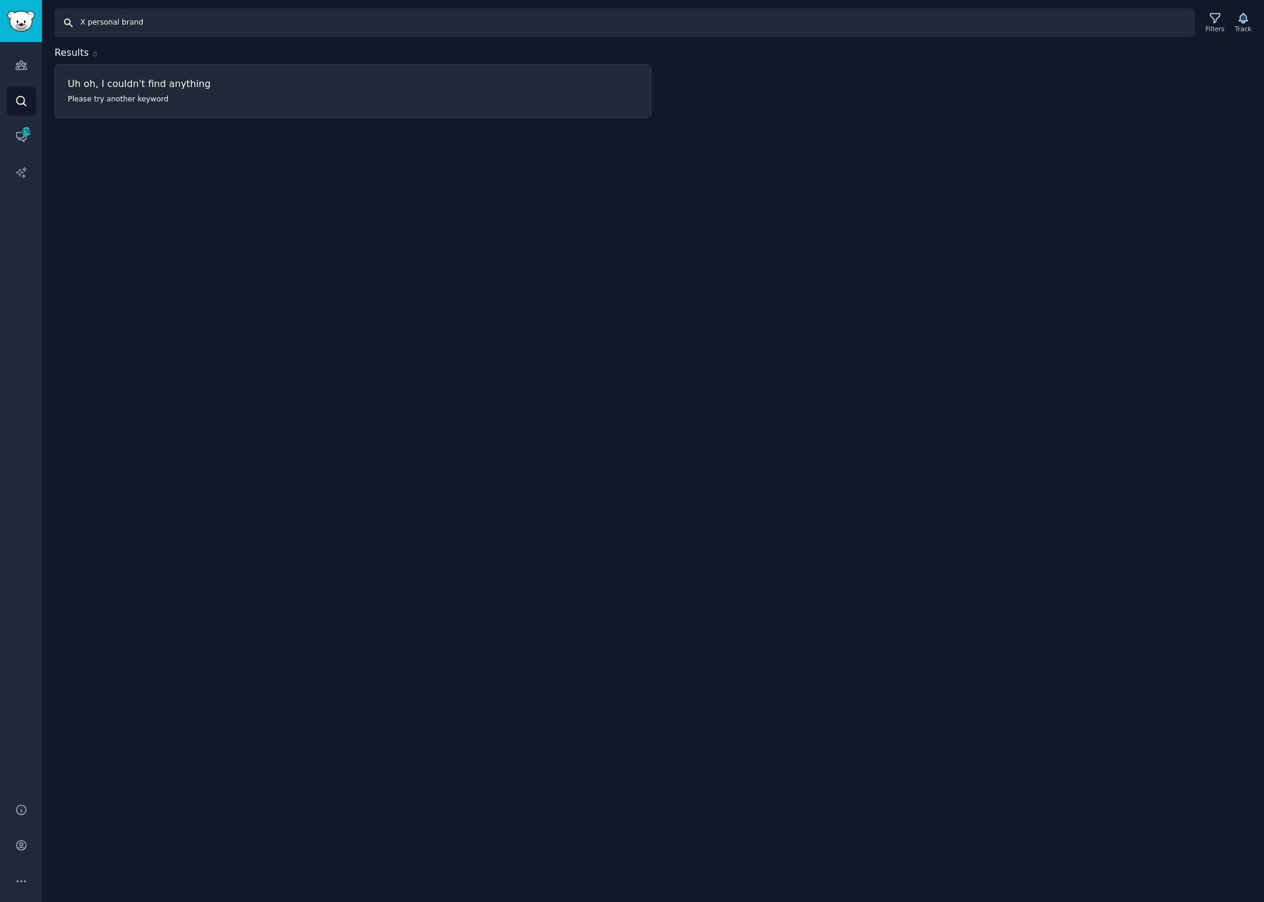
drag, startPoint x: 86, startPoint y: 25, endPoint x: 70, endPoint y: 23, distance: 16.3
click at [70, 23] on input "X personal brand" at bounding box center [625, 22] width 1141 height 29
drag, startPoint x: 175, startPoint y: 27, endPoint x: 31, endPoint y: 3, distance: 146.0
click at [31, 3] on div "Audiences Search Conversations 258 AI Reports Help Account More Search X person…" at bounding box center [632, 451] width 1264 height 902
click at [21, 131] on span "258" at bounding box center [26, 131] width 11 height 8
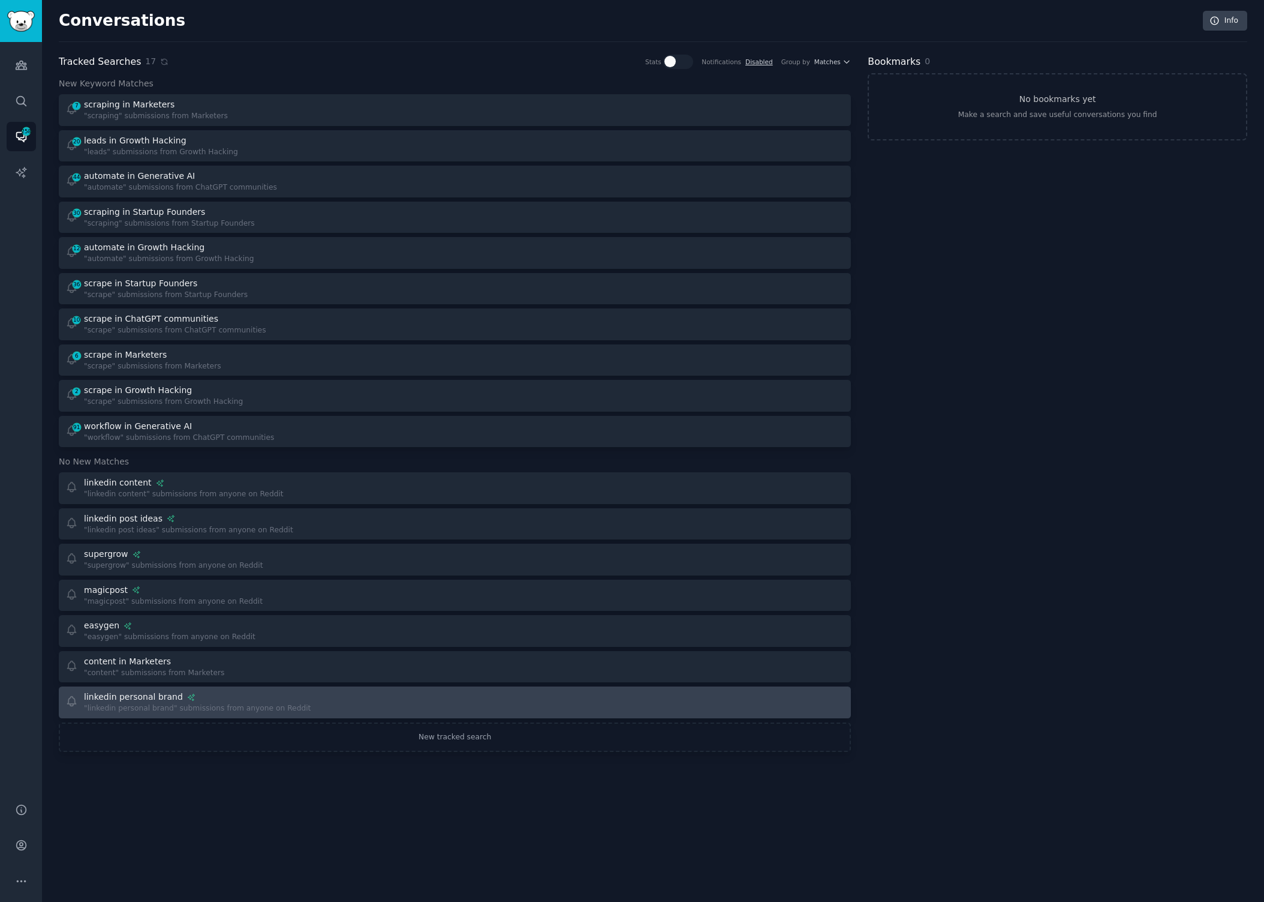
click at [133, 698] on div "linkedin personal brand" at bounding box center [133, 696] width 99 height 13
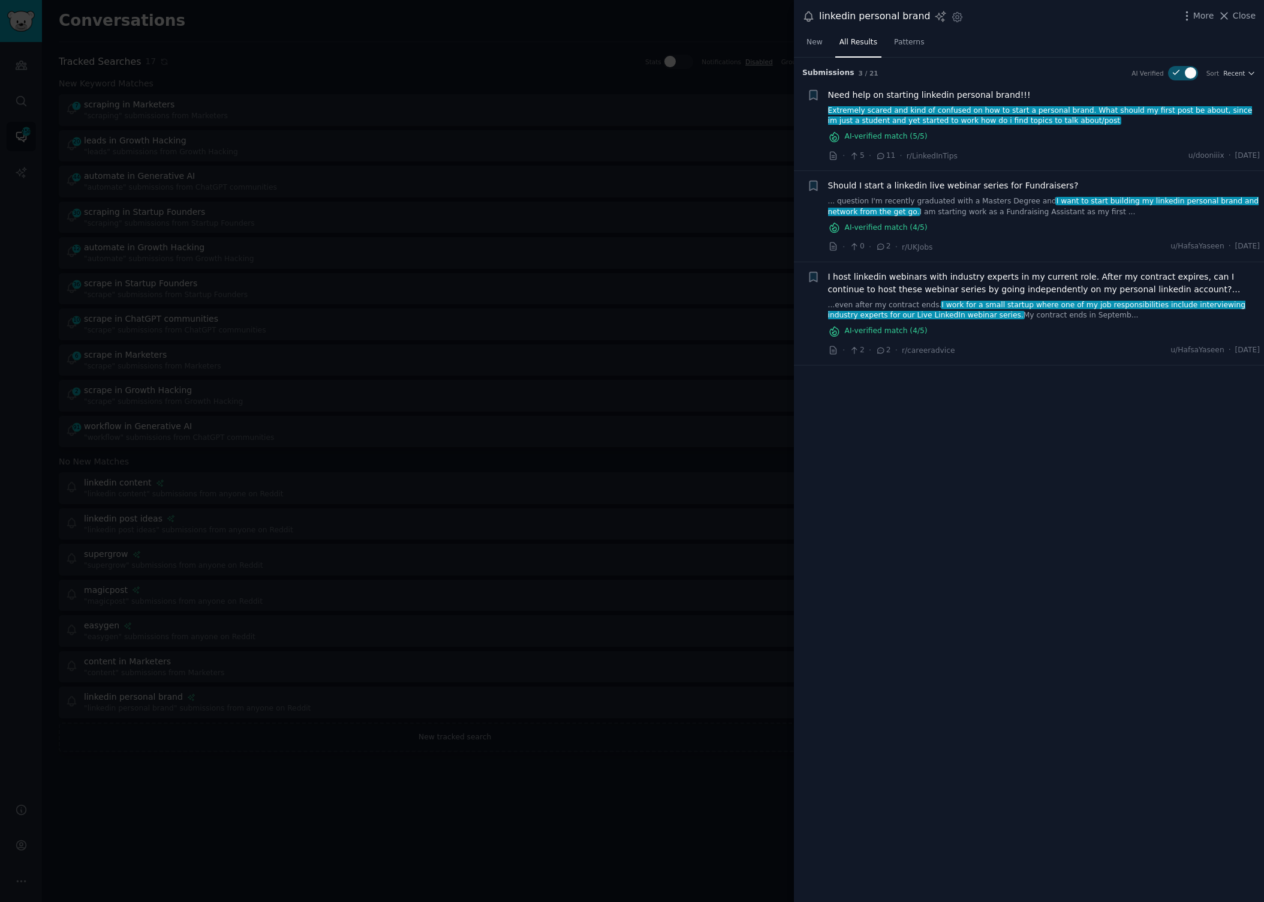
click at [1041, 123] on span "Extremely scared and kind of confused on how to start a personal brand. What sh…" at bounding box center [1039, 115] width 425 height 19
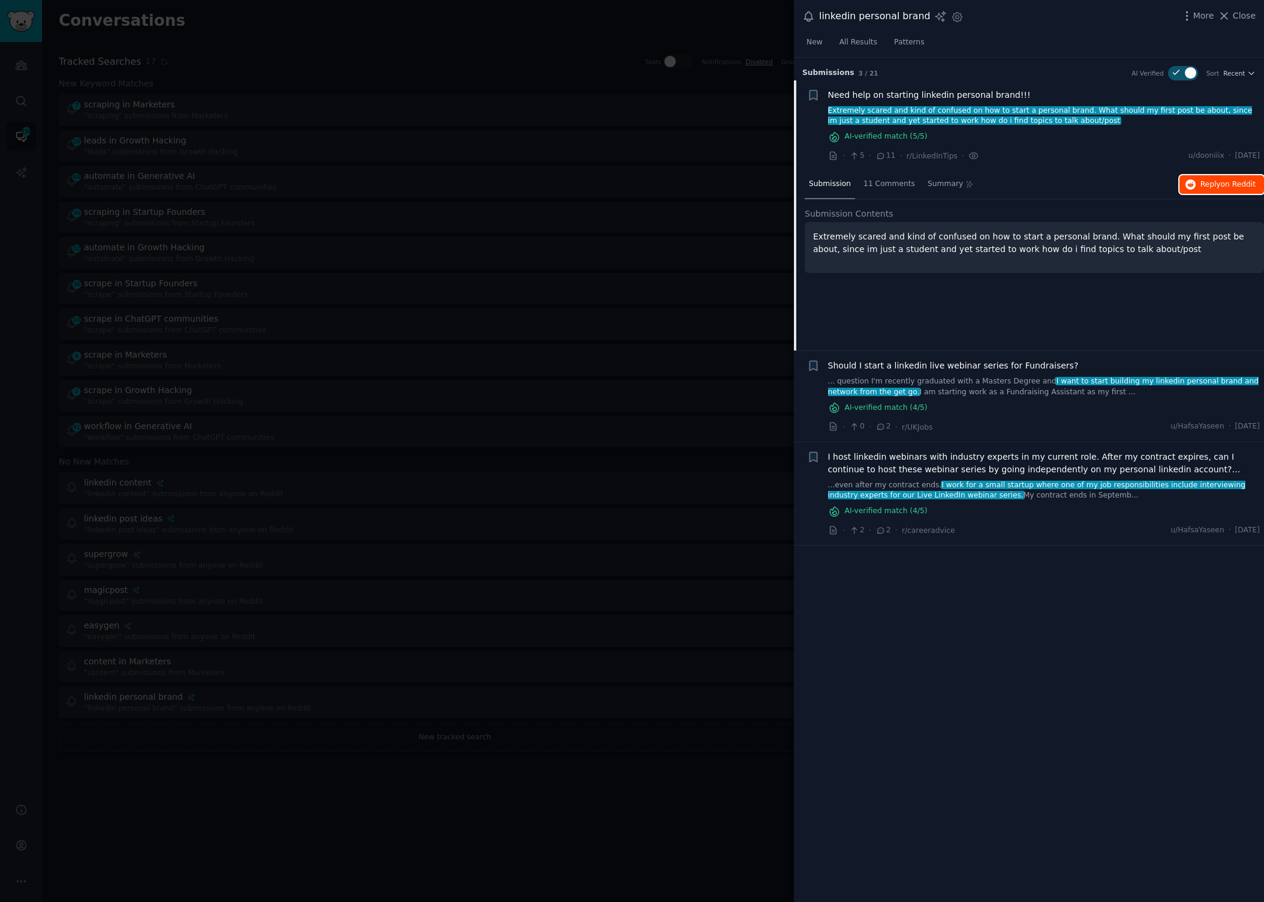
click at [1224, 184] on span "on Reddit" at bounding box center [1238, 184] width 35 height 8
click at [1243, 16] on span "Close" at bounding box center [1244, 16] width 23 height 13
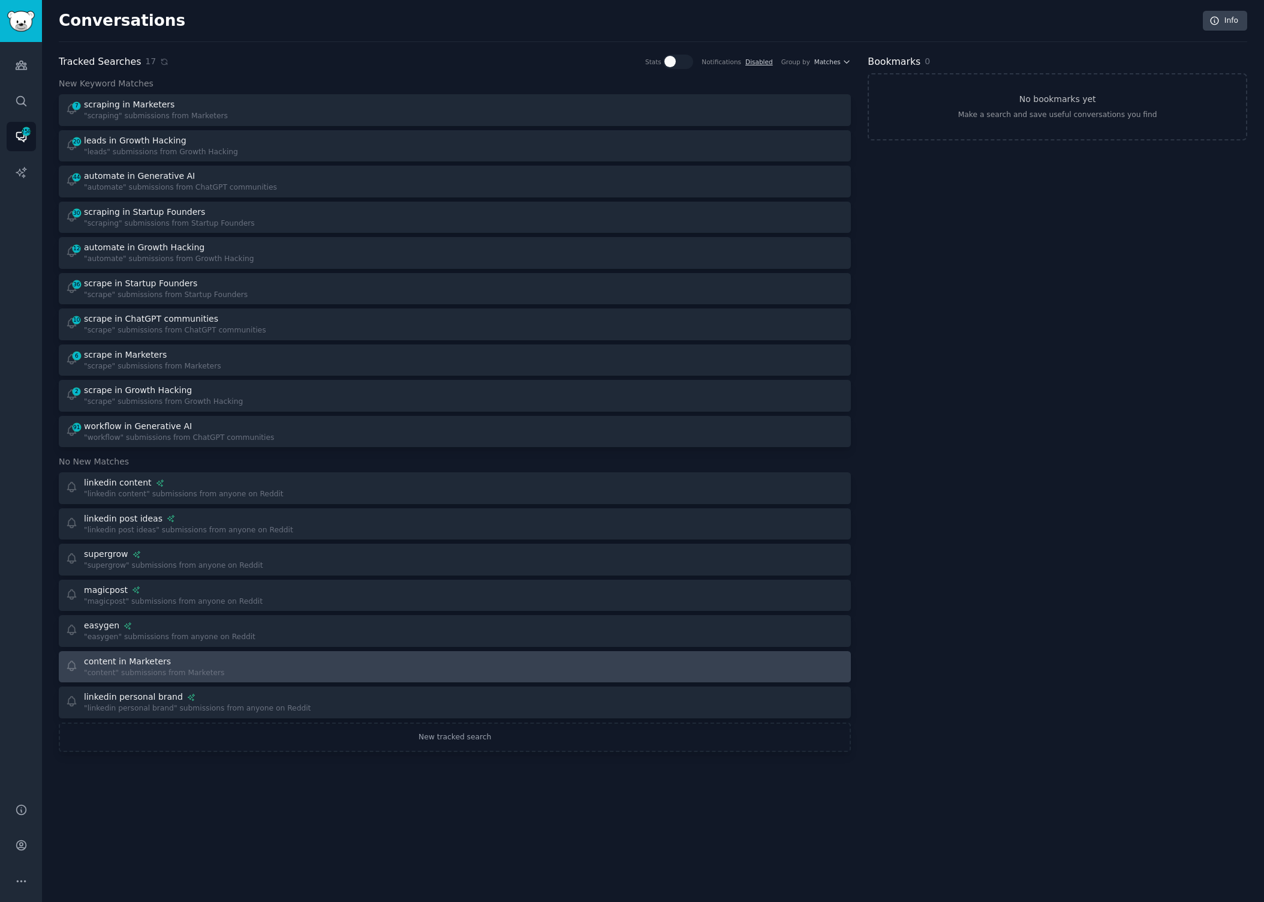
click at [293, 674] on div "content in Marketers "content" submissions from Marketers" at bounding box center [256, 666] width 382 height 23
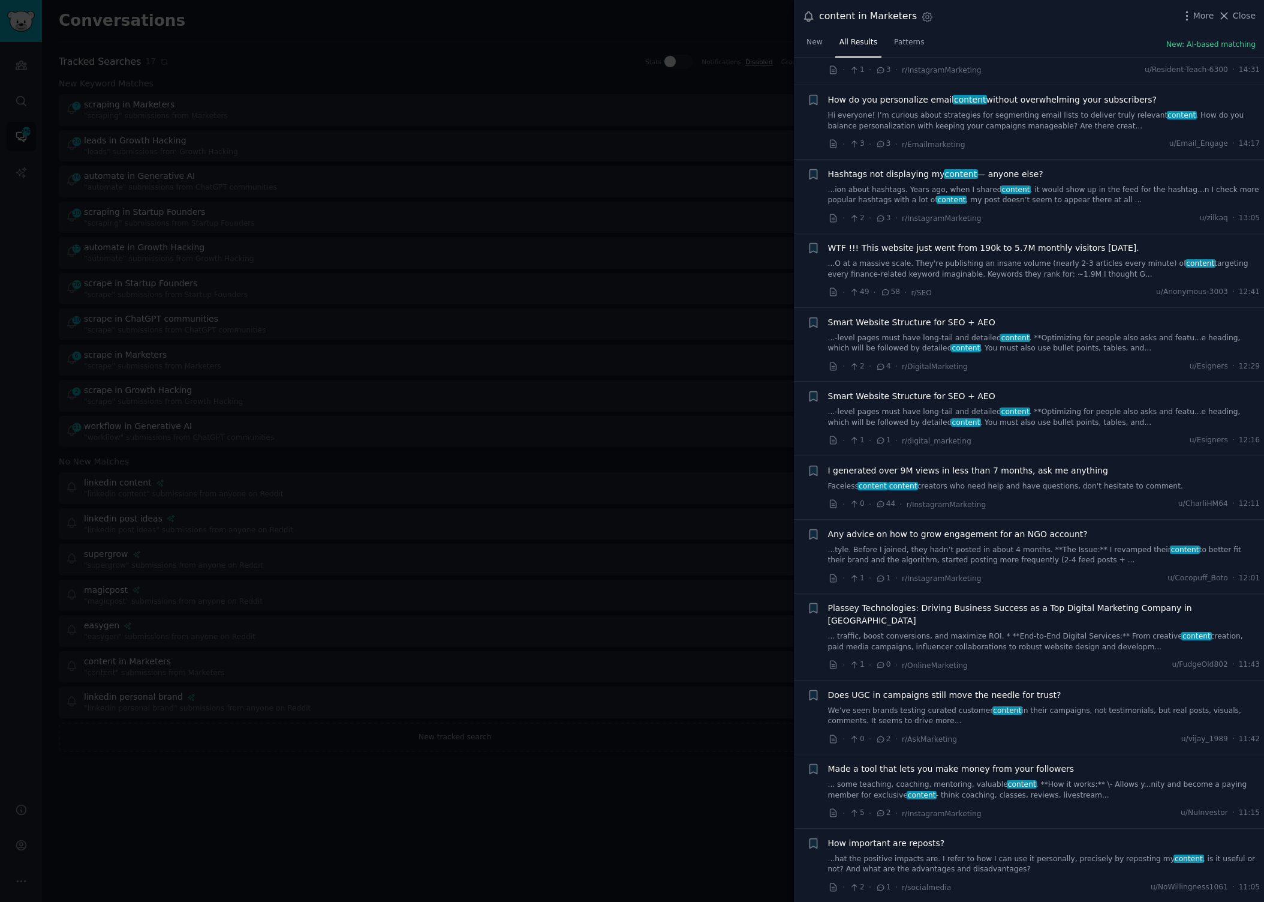
scroll to position [158, 0]
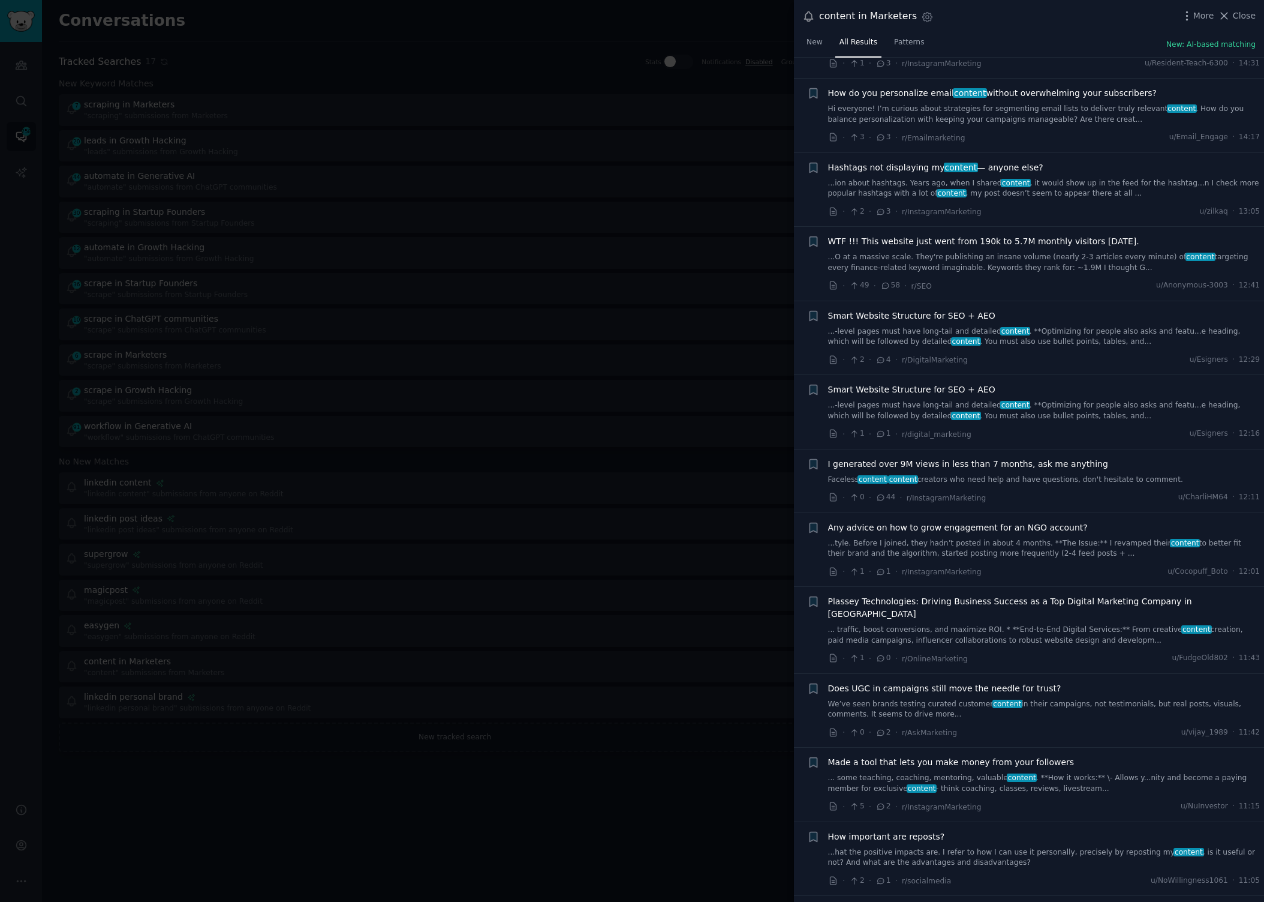
click at [607, 712] on div at bounding box center [632, 451] width 1264 height 902
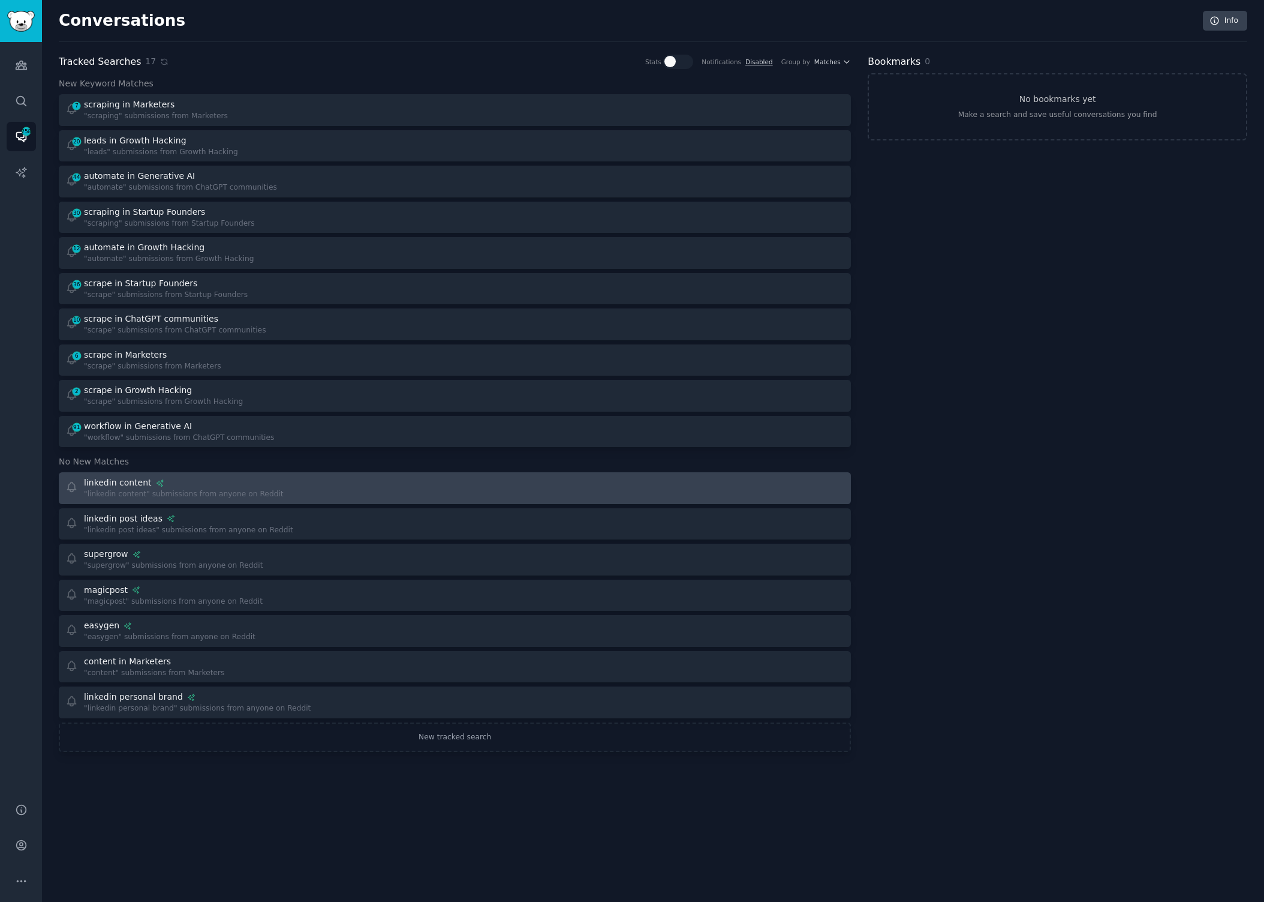
click at [213, 488] on div "linkedin content" at bounding box center [184, 482] width 200 height 13
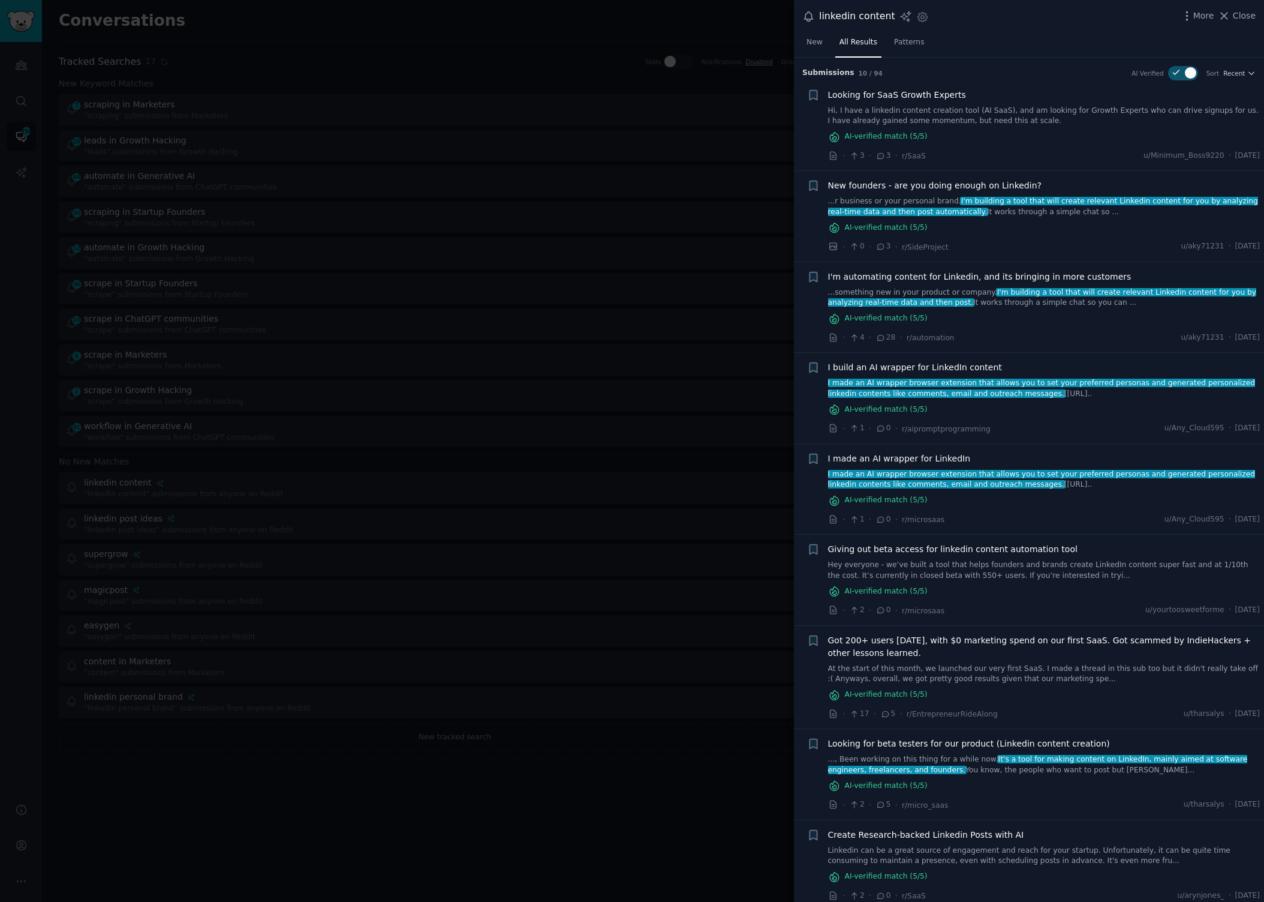
click at [1088, 214] on link "...r business or your personal brand. I'm building a tool that will create rele…" at bounding box center [1044, 206] width 432 height 21
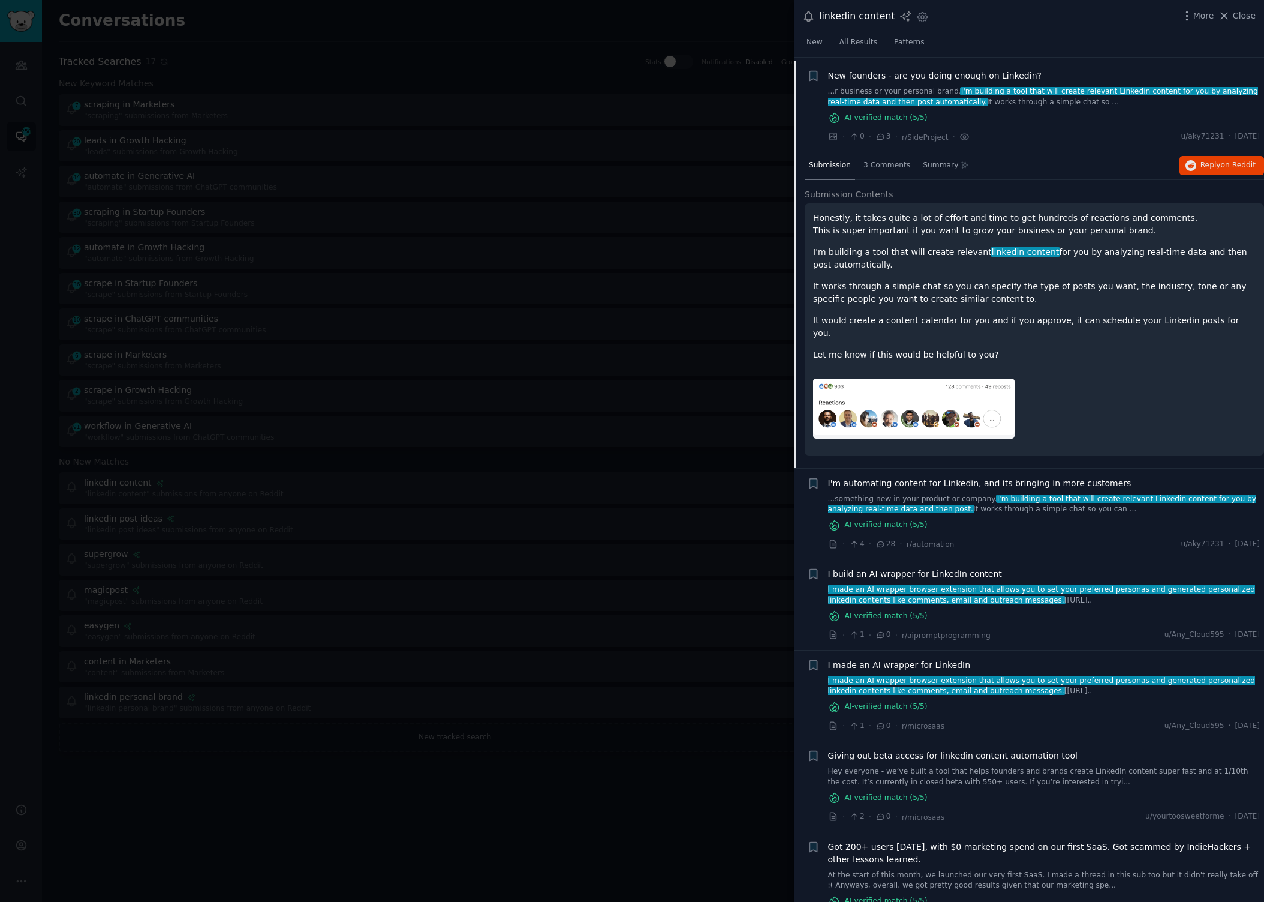
scroll to position [113, 0]
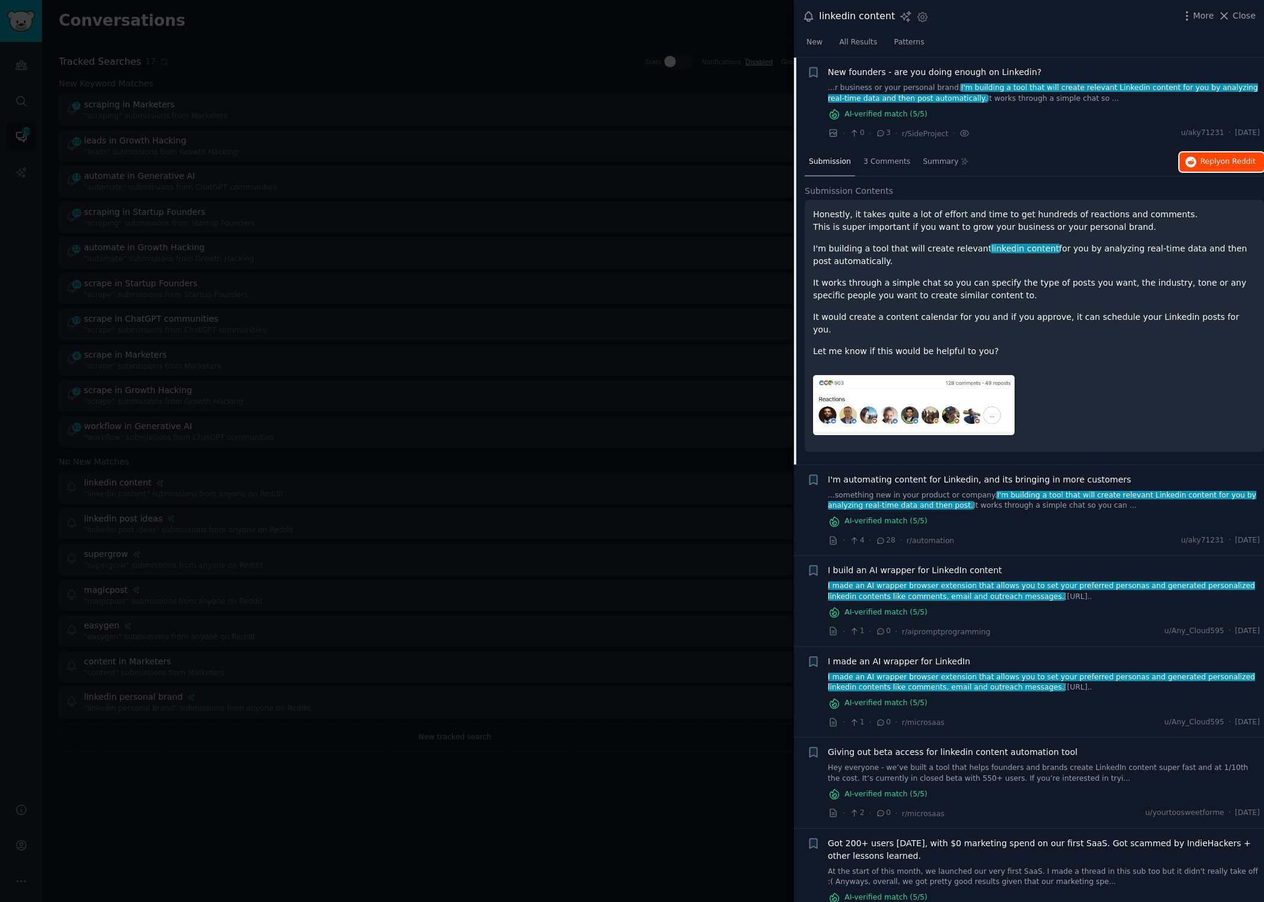
click at [1223, 160] on span "on Reddit" at bounding box center [1238, 161] width 35 height 8
